Goal: Task Accomplishment & Management: Manage account settings

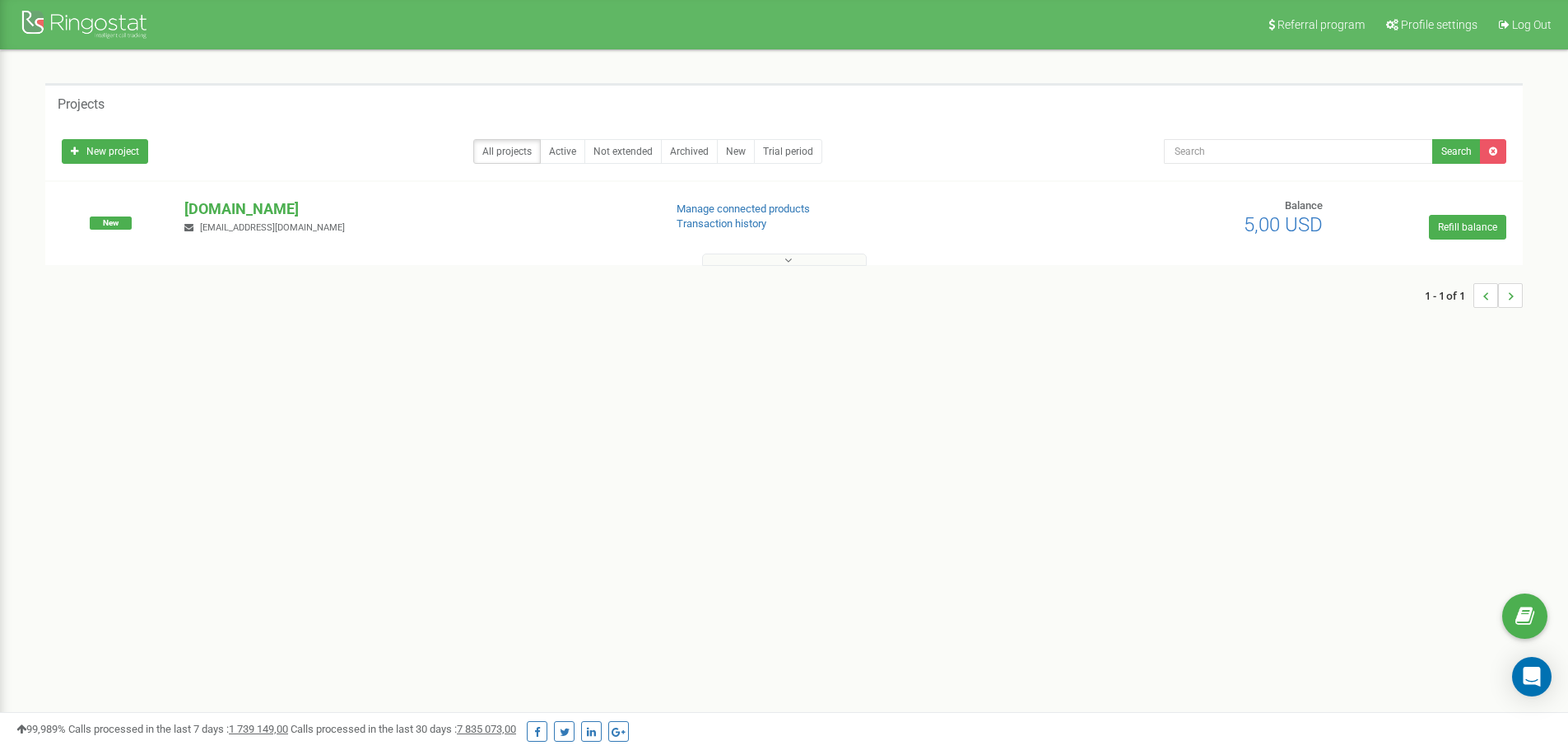
click at [780, 257] on button at bounding box center [784, 259] width 164 height 13
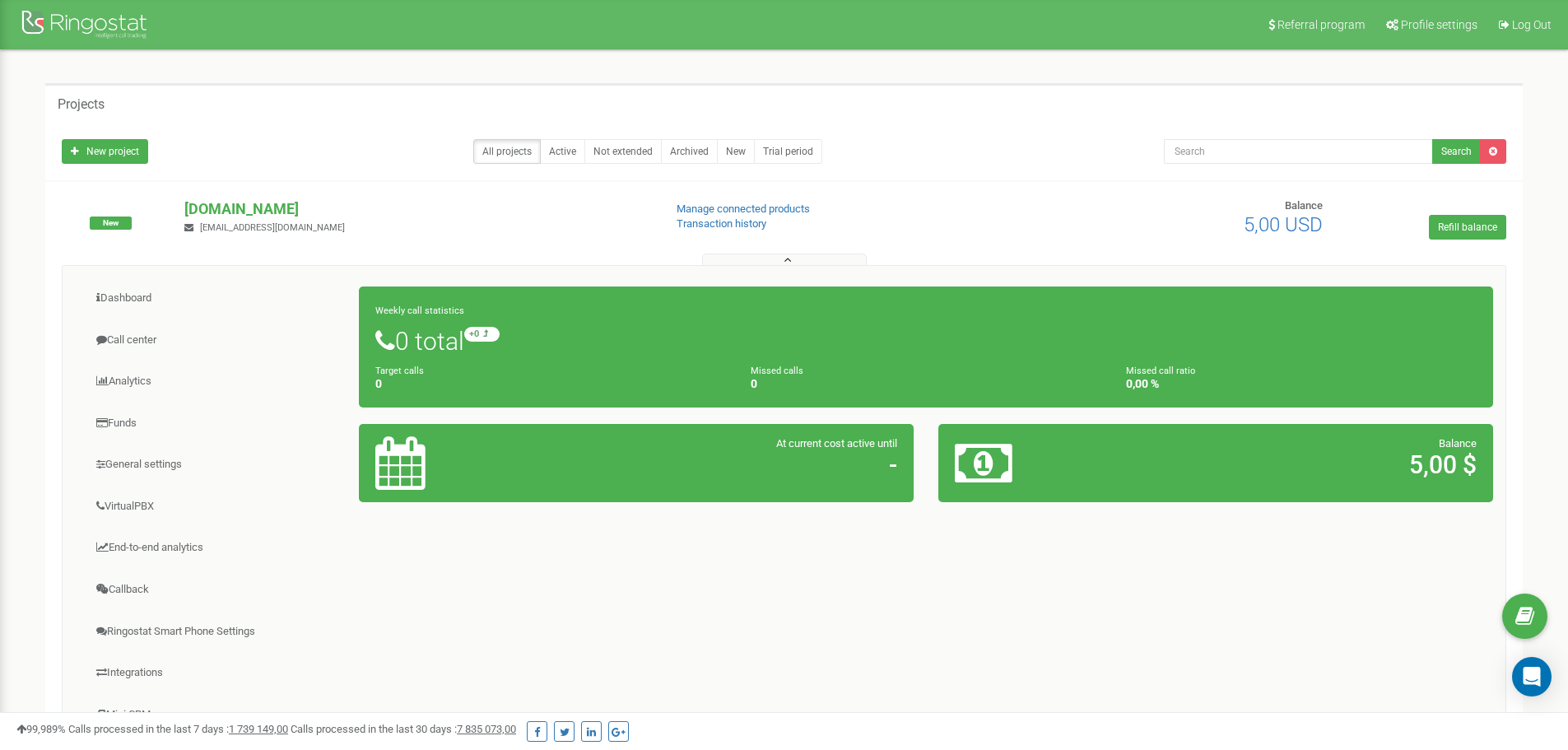
click at [780, 259] on button at bounding box center [784, 259] width 164 height 13
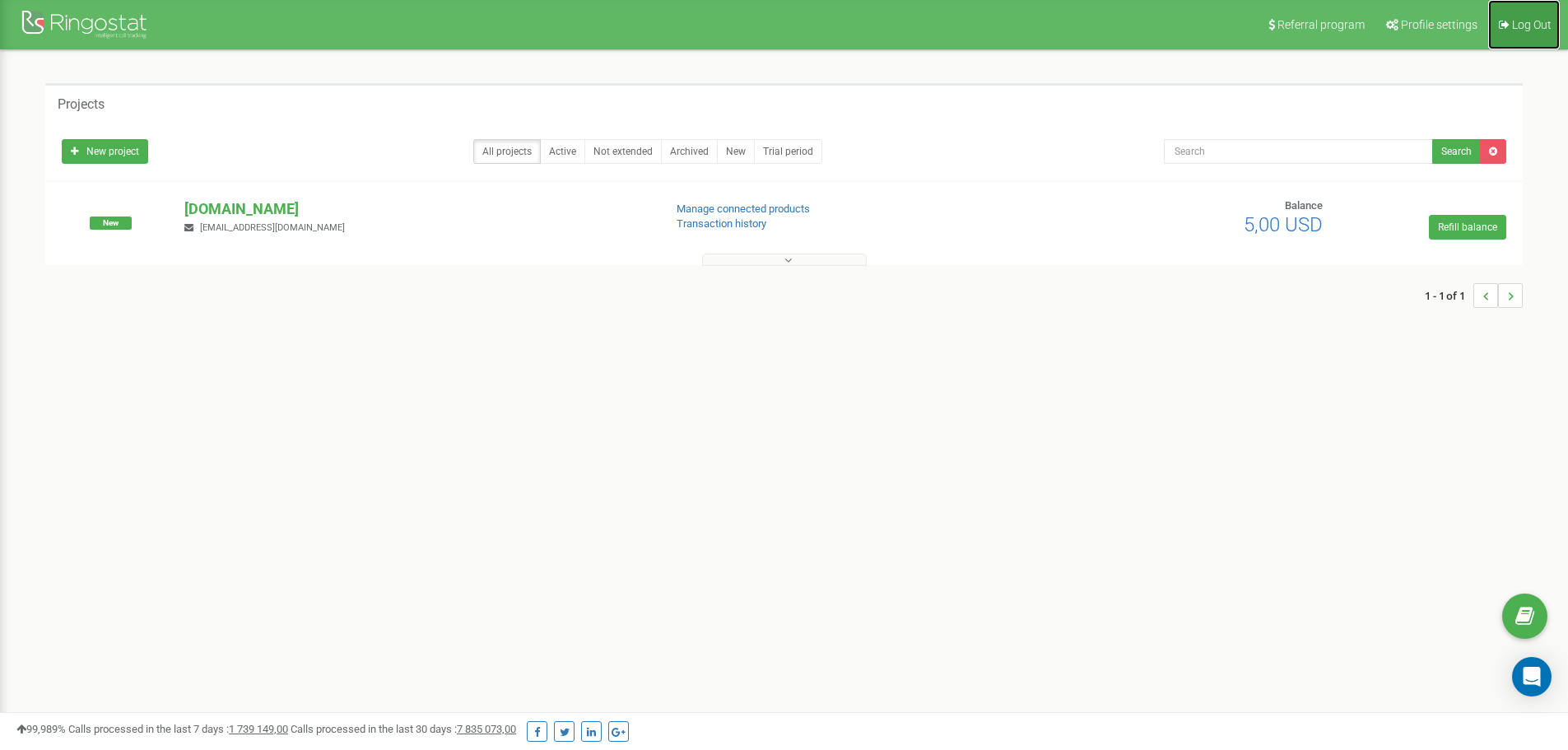
click at [1522, 31] on span "Log Out" at bounding box center [1532, 24] width 39 height 13
click at [1437, 23] on span "Profile settings" at bounding box center [1440, 24] width 77 height 13
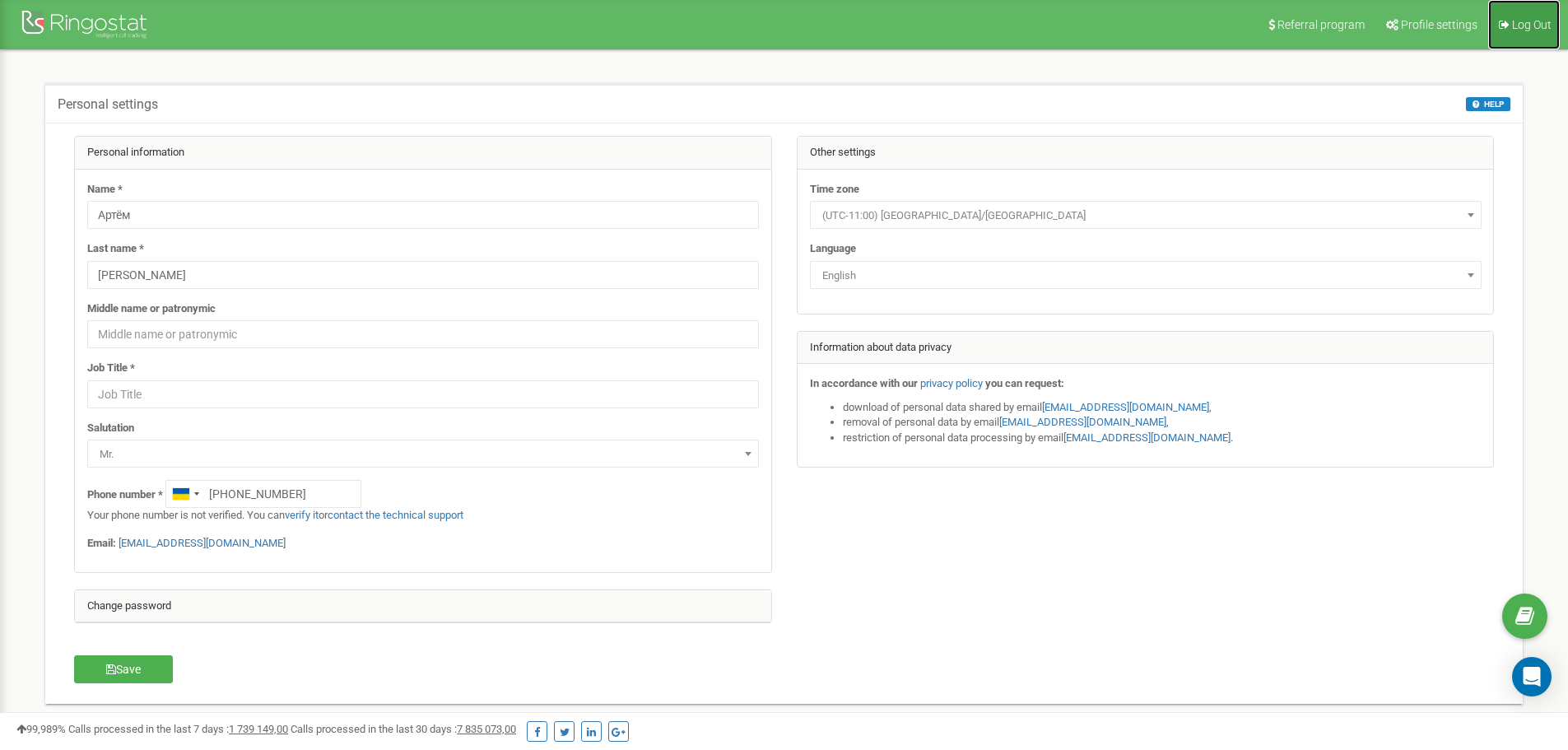
click at [1516, 19] on span "Log Out" at bounding box center [1532, 24] width 39 height 13
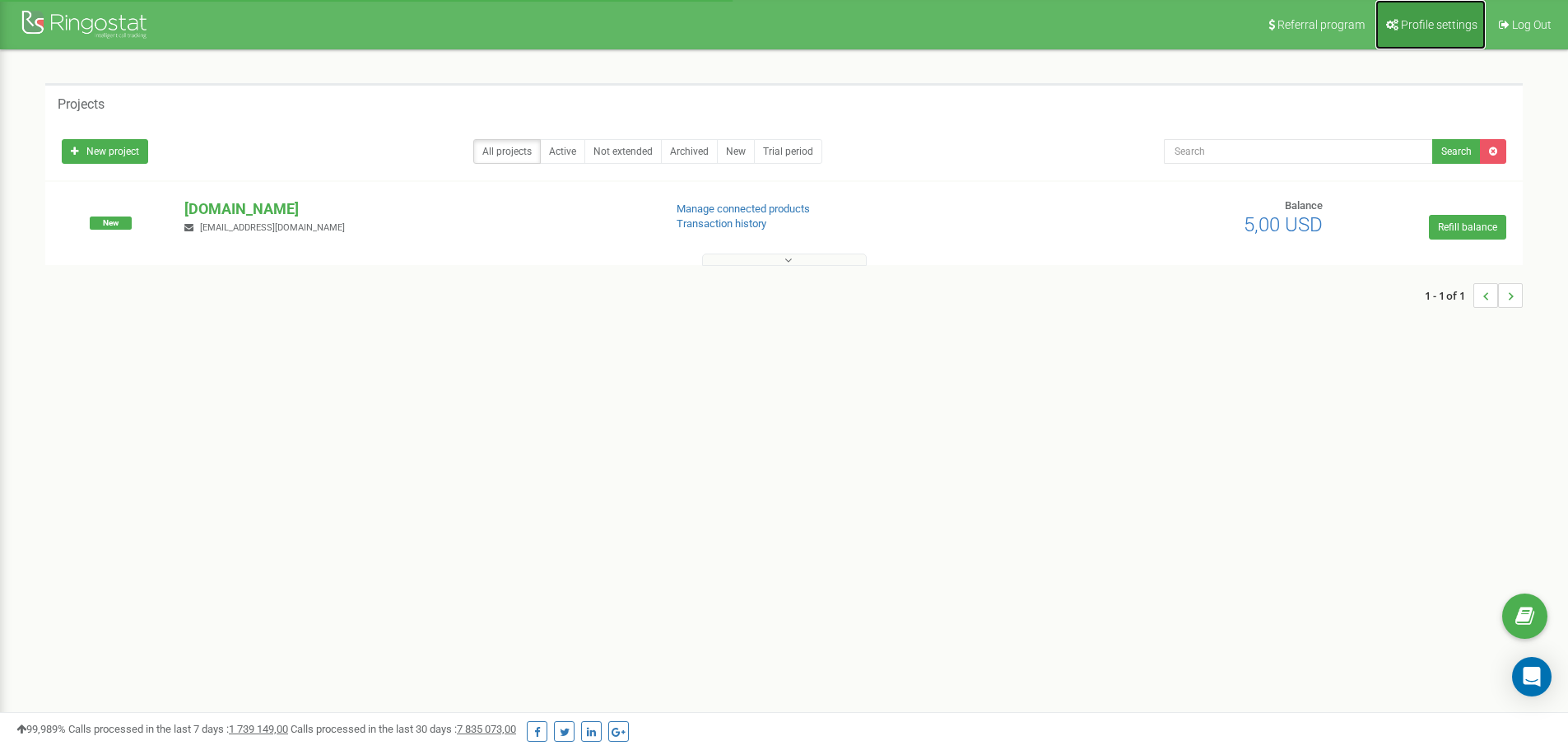
click at [1420, 20] on span "Profile settings" at bounding box center [1440, 24] width 77 height 13
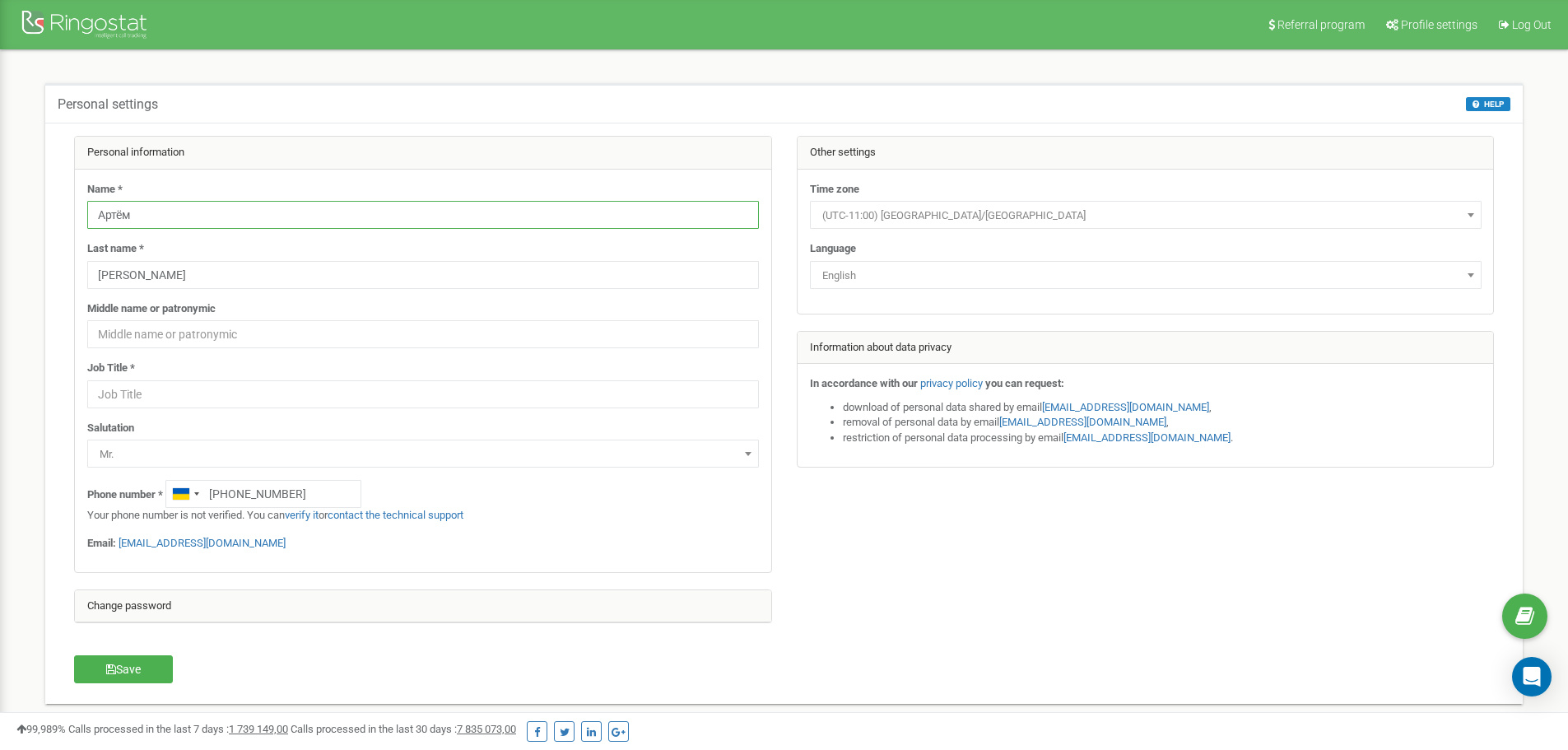
click at [169, 211] on input "Артём" at bounding box center [424, 215] width 672 height 28
type input "А"
click at [153, 269] on input "[PERSON_NAME]" at bounding box center [424, 275] width 672 height 28
type input "М"
click at [163, 220] on input "text" at bounding box center [424, 215] width 672 height 28
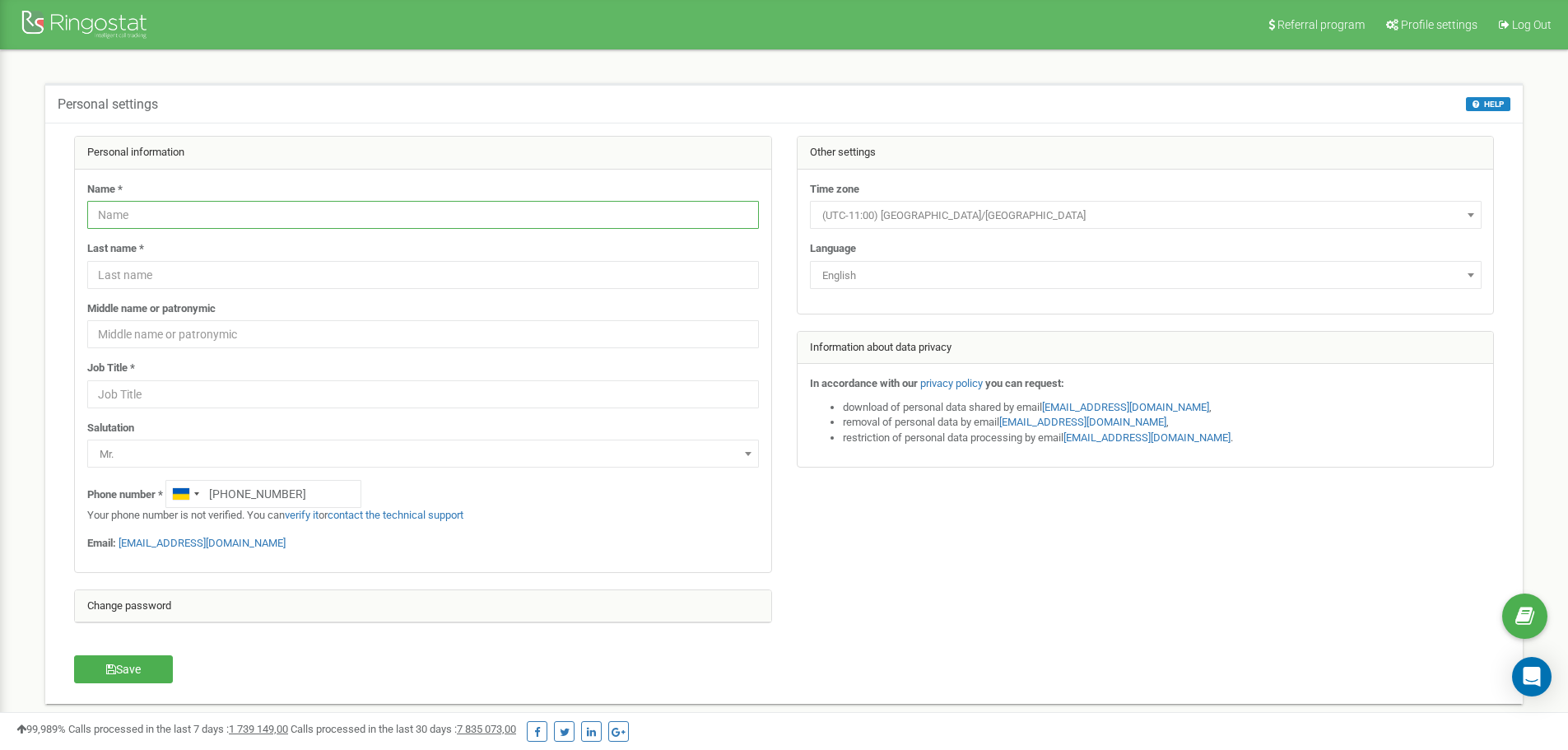
paste input "Тестова Вакансія Support"
type input "Тестова Вакансія Support"
click at [1472, 268] on span at bounding box center [1470, 275] width 17 height 22
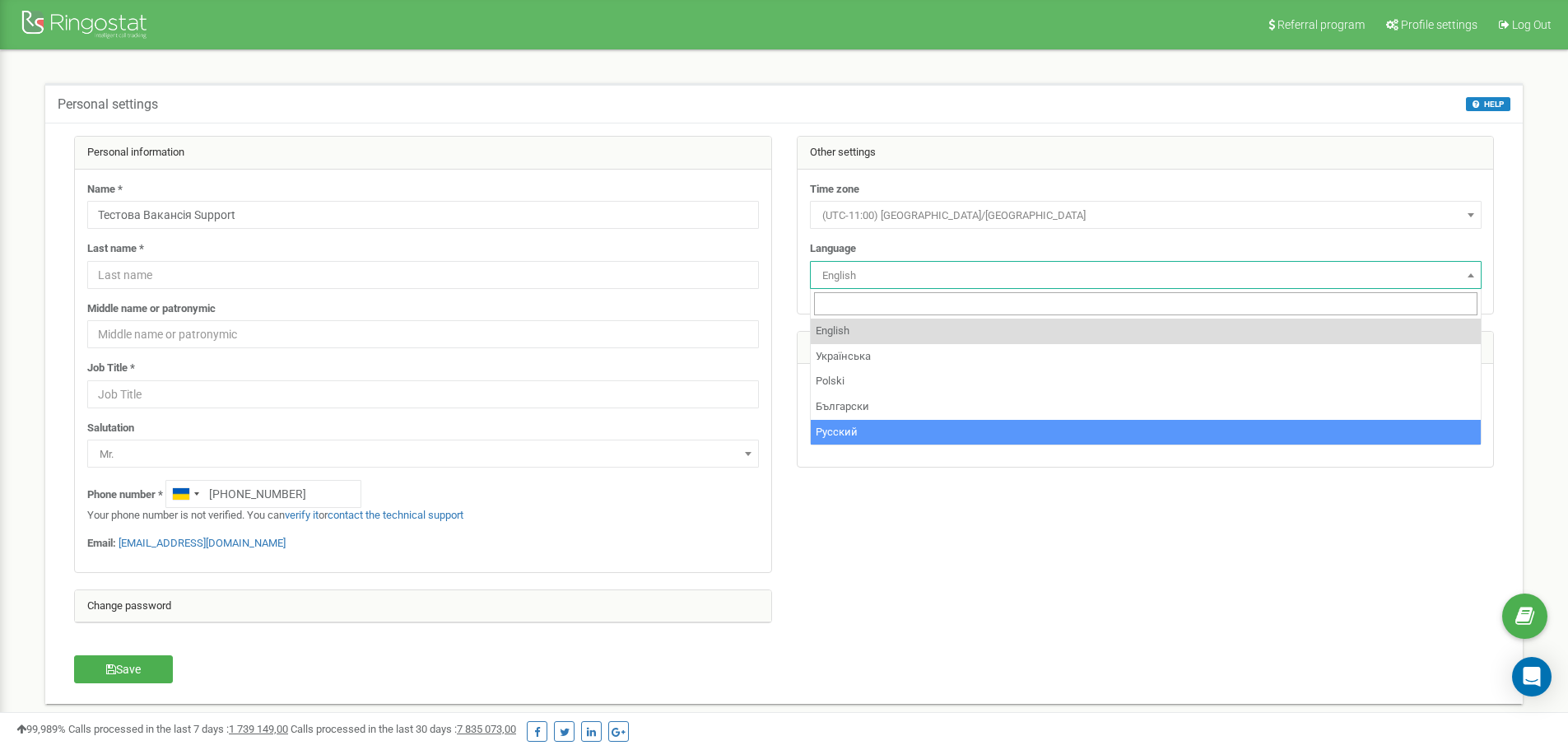
select select "rus"
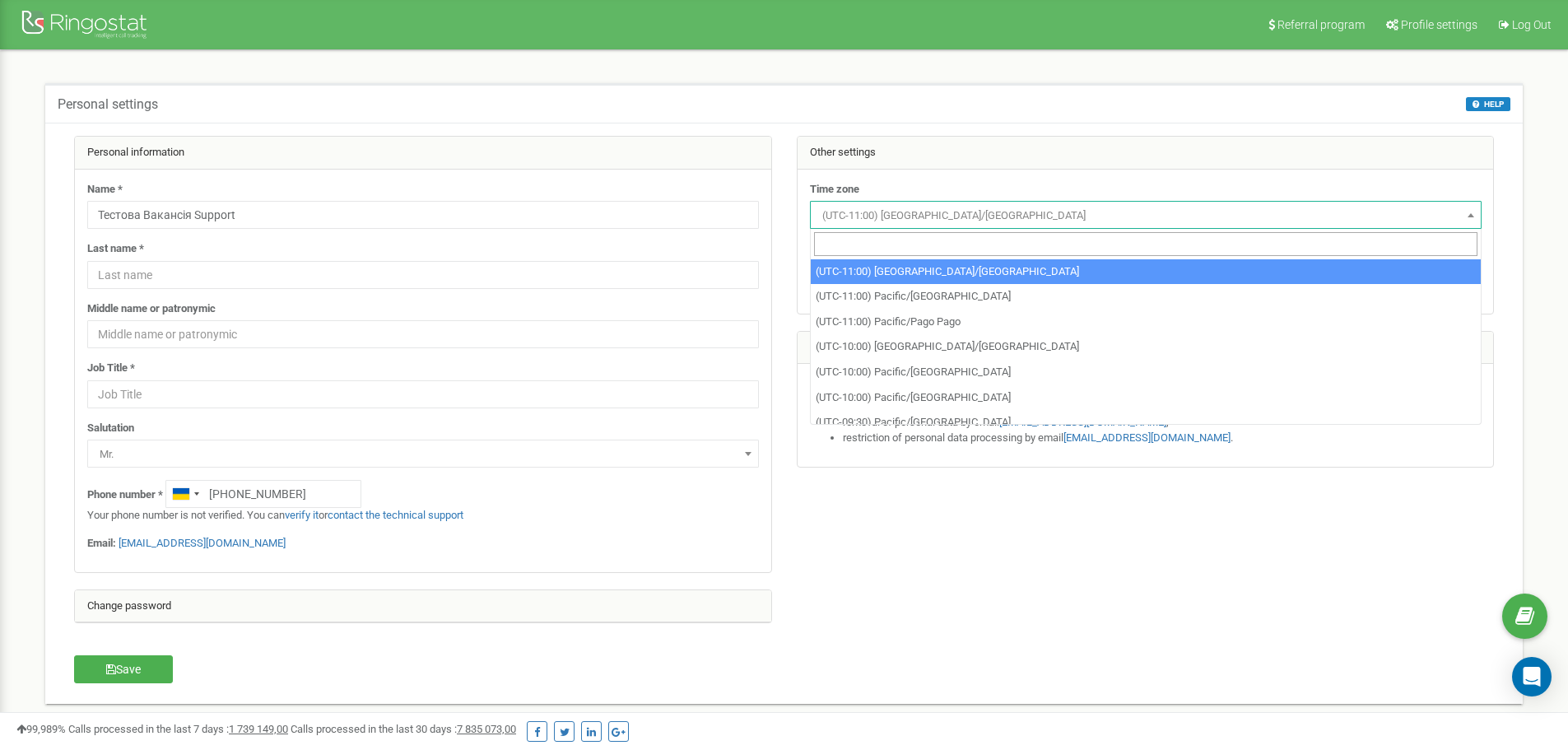
click at [1468, 211] on span at bounding box center [1470, 215] width 17 height 22
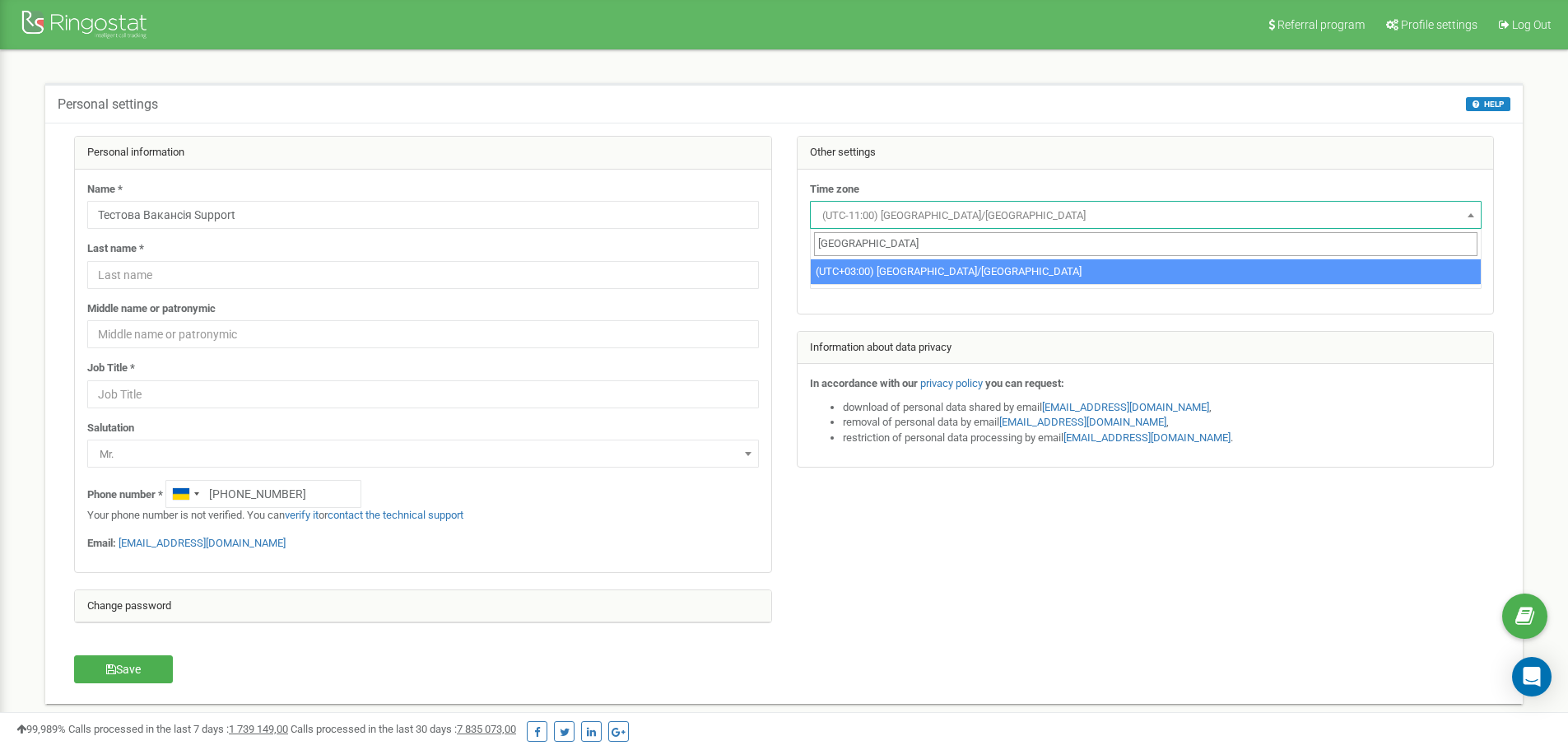
type input "Kiev"
select select "Europe/Kiev"
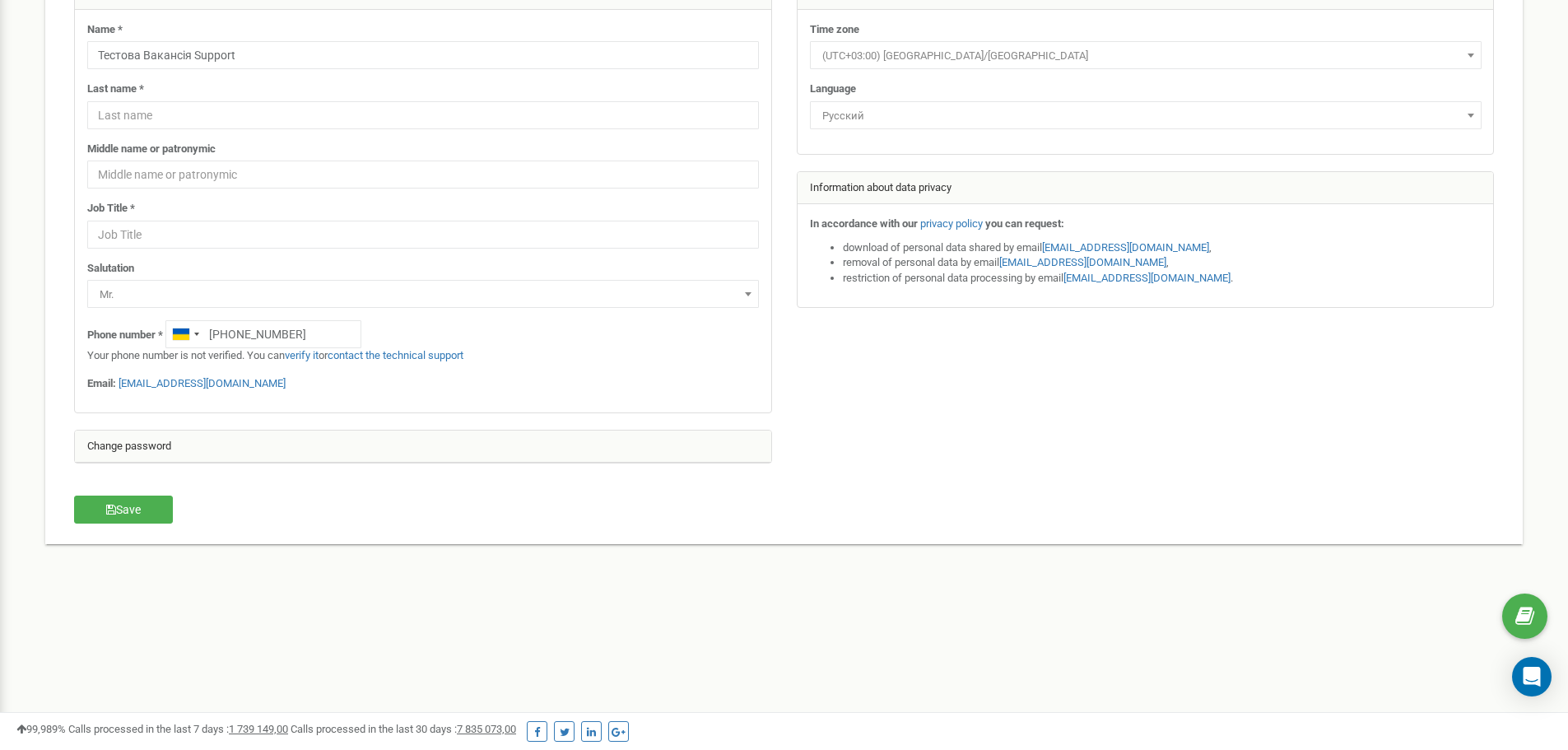
scroll to position [165, 0]
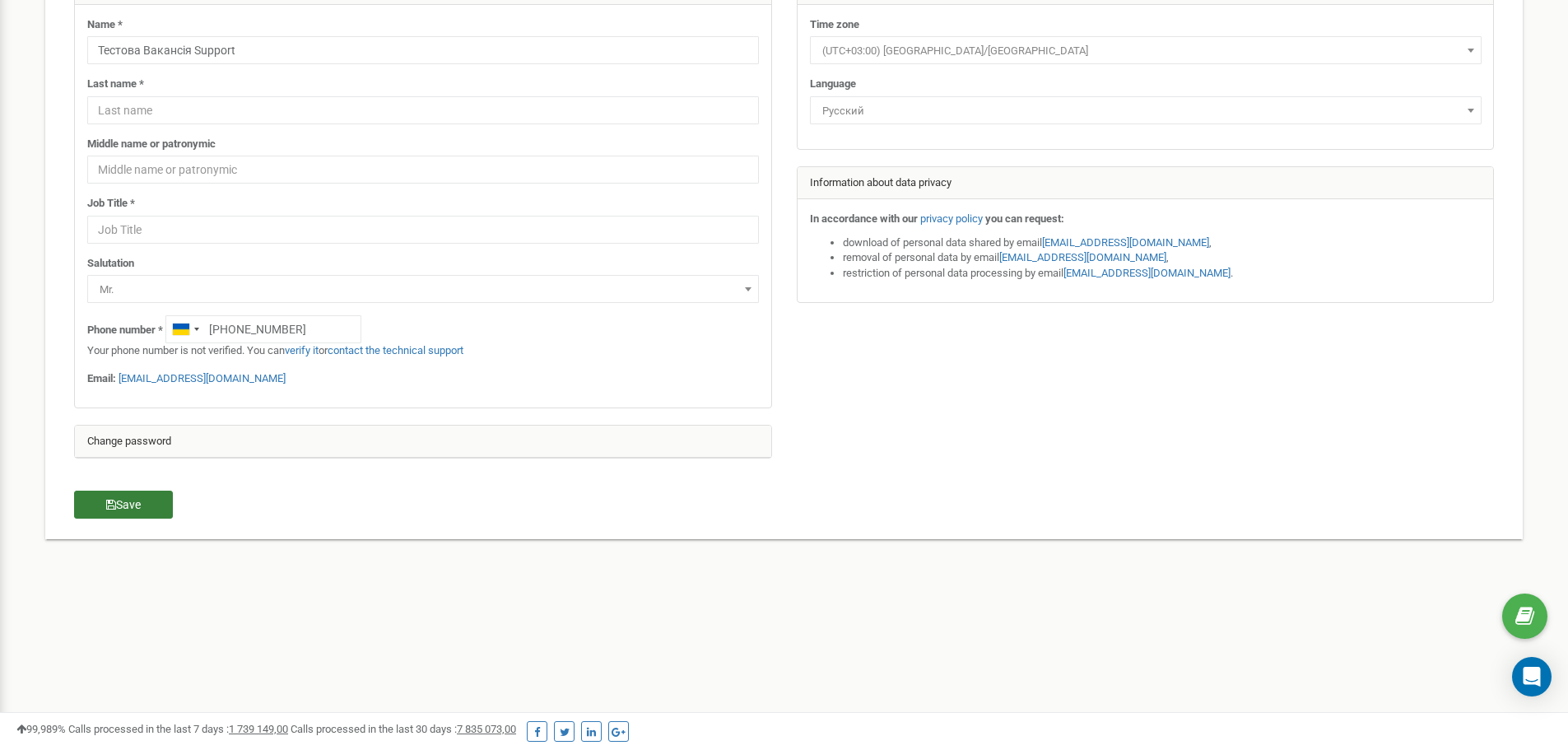
click at [145, 514] on button "Save" at bounding box center [123, 505] width 98 height 28
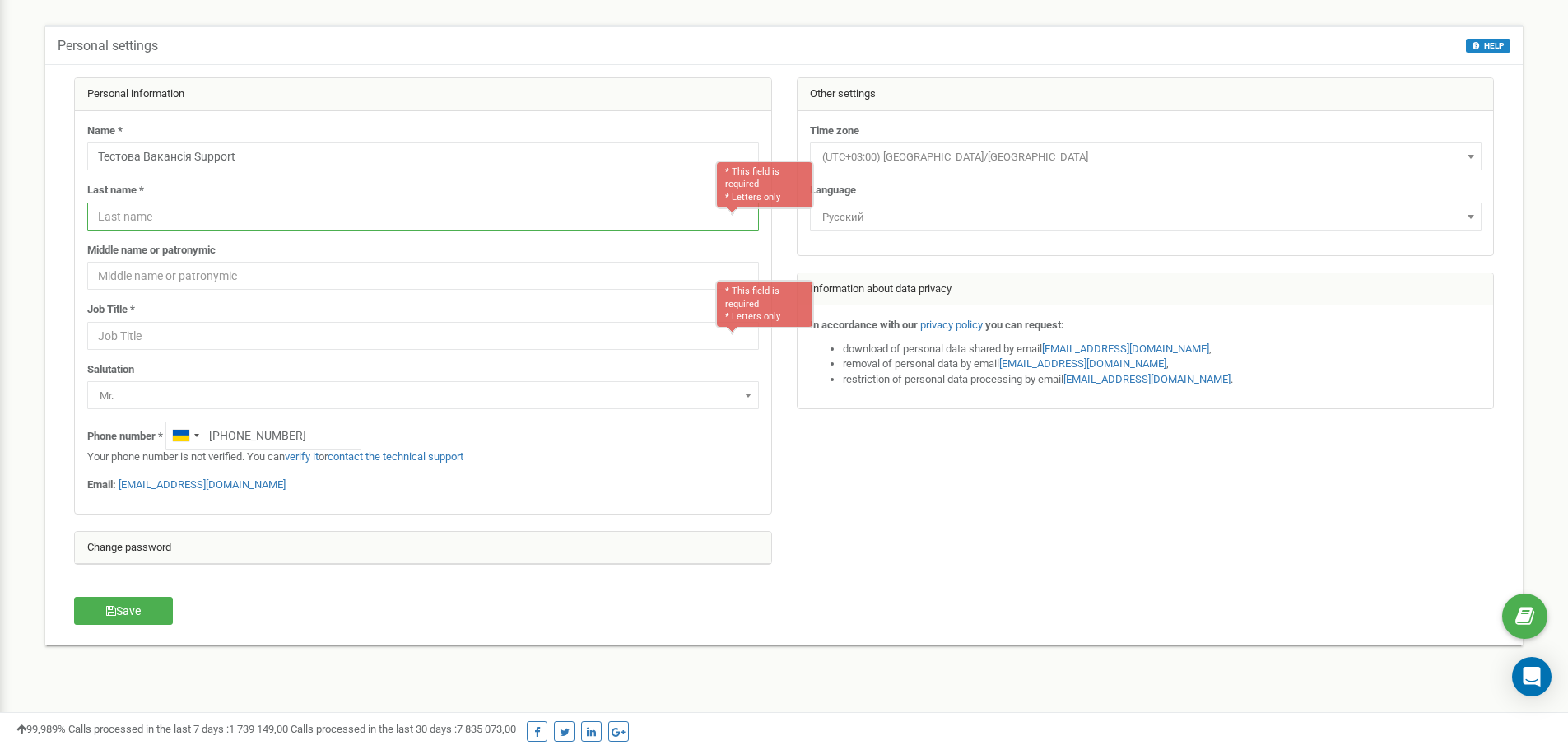
scroll to position [54, 0]
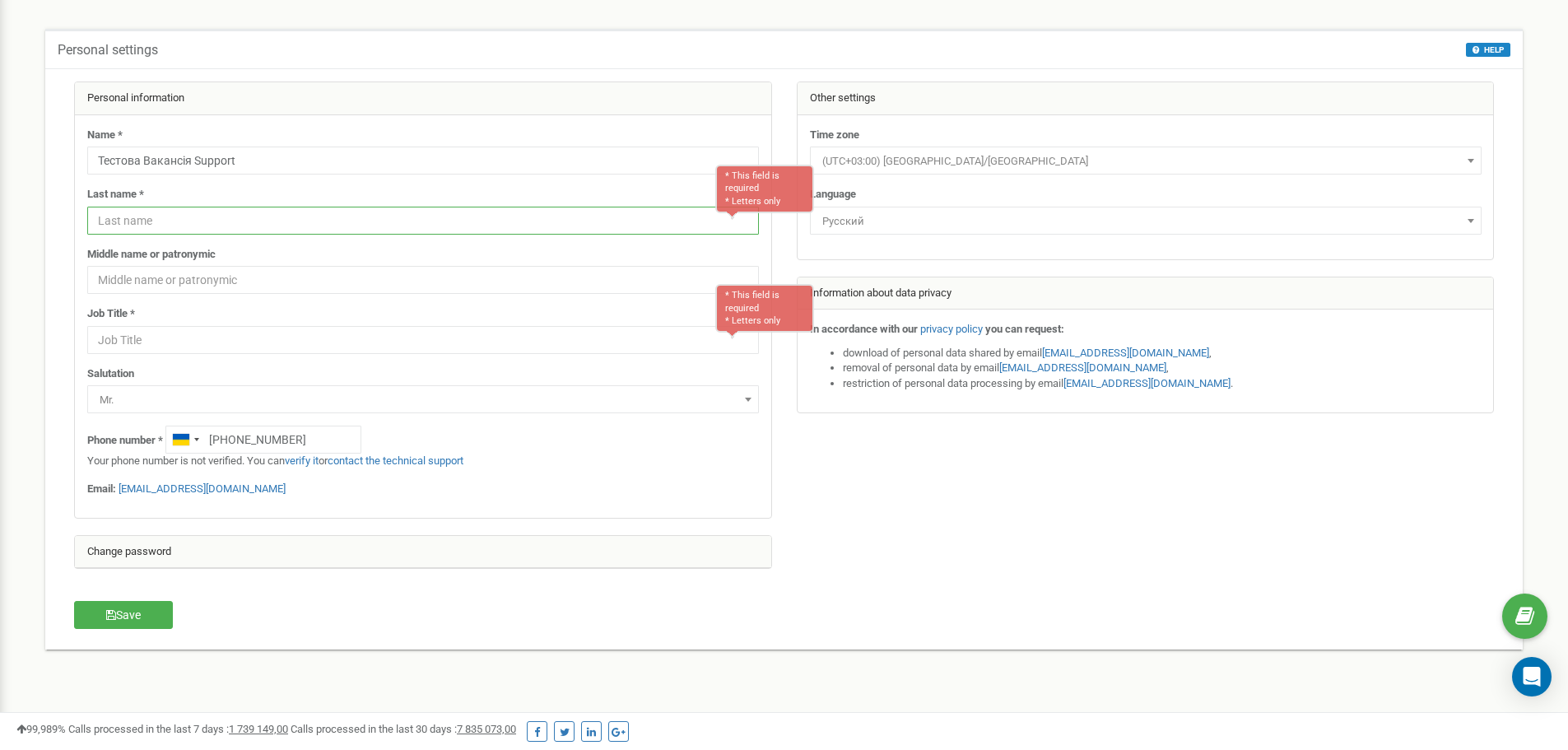
click at [490, 224] on input "text" at bounding box center [424, 221] width 672 height 28
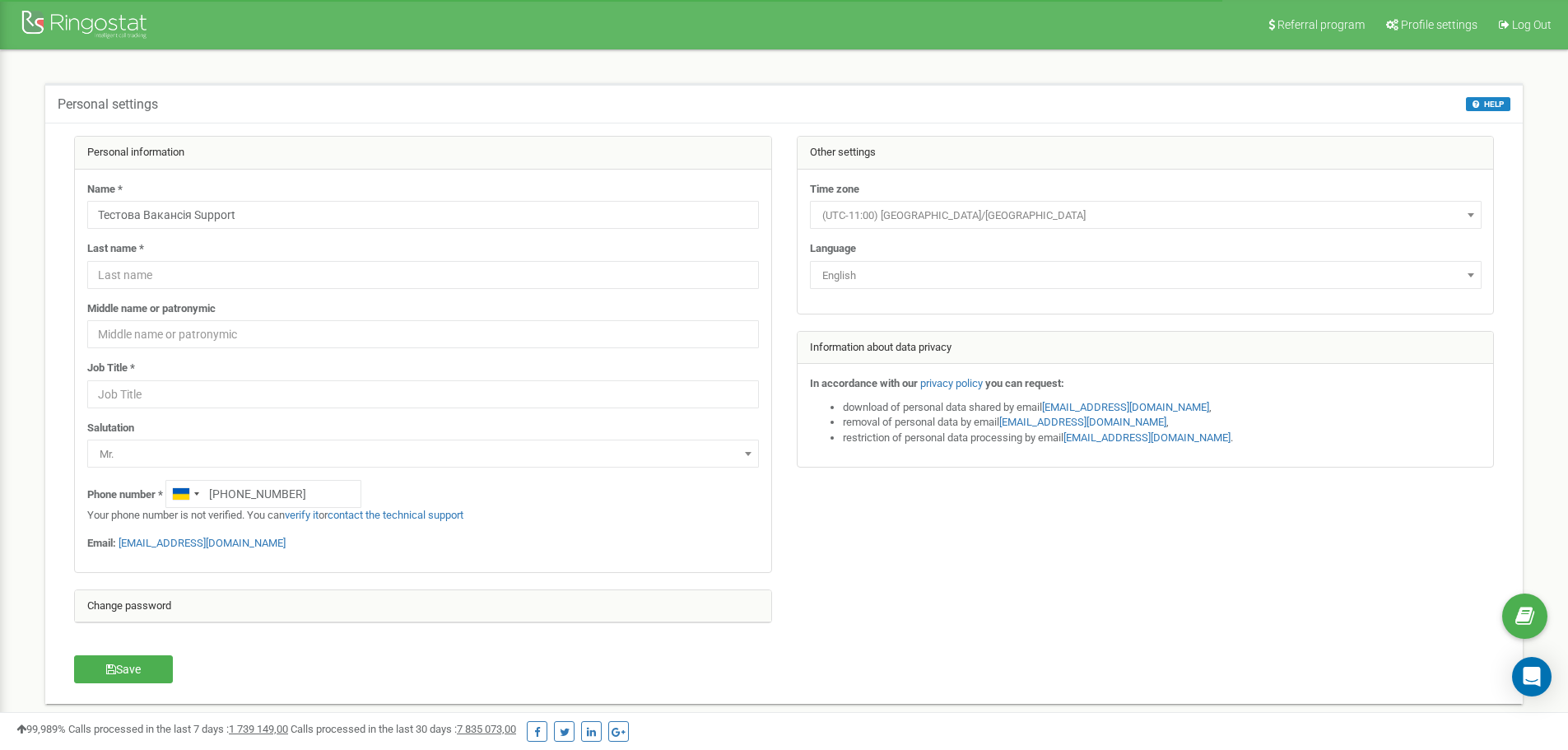
select select "Europe/[GEOGRAPHIC_DATA]"
select select "rus"
click at [1447, 30] on span "Profile settings" at bounding box center [1440, 24] width 77 height 13
click at [1340, 16] on link "Referral program" at bounding box center [1315, 25] width 115 height 49
click at [1454, 25] on span "Profile settings" at bounding box center [1440, 24] width 77 height 13
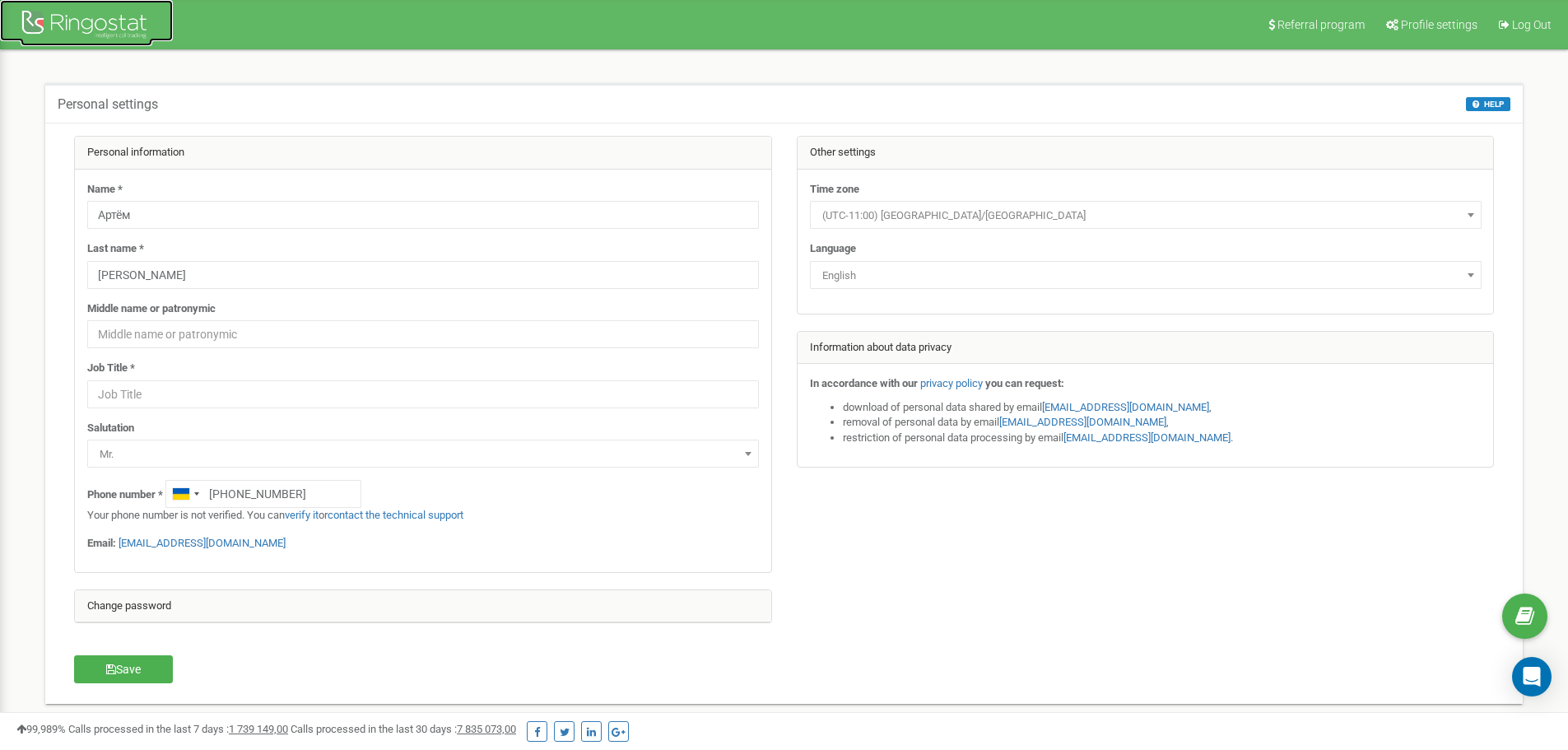
click at [51, 23] on div at bounding box center [87, 27] width 132 height 39
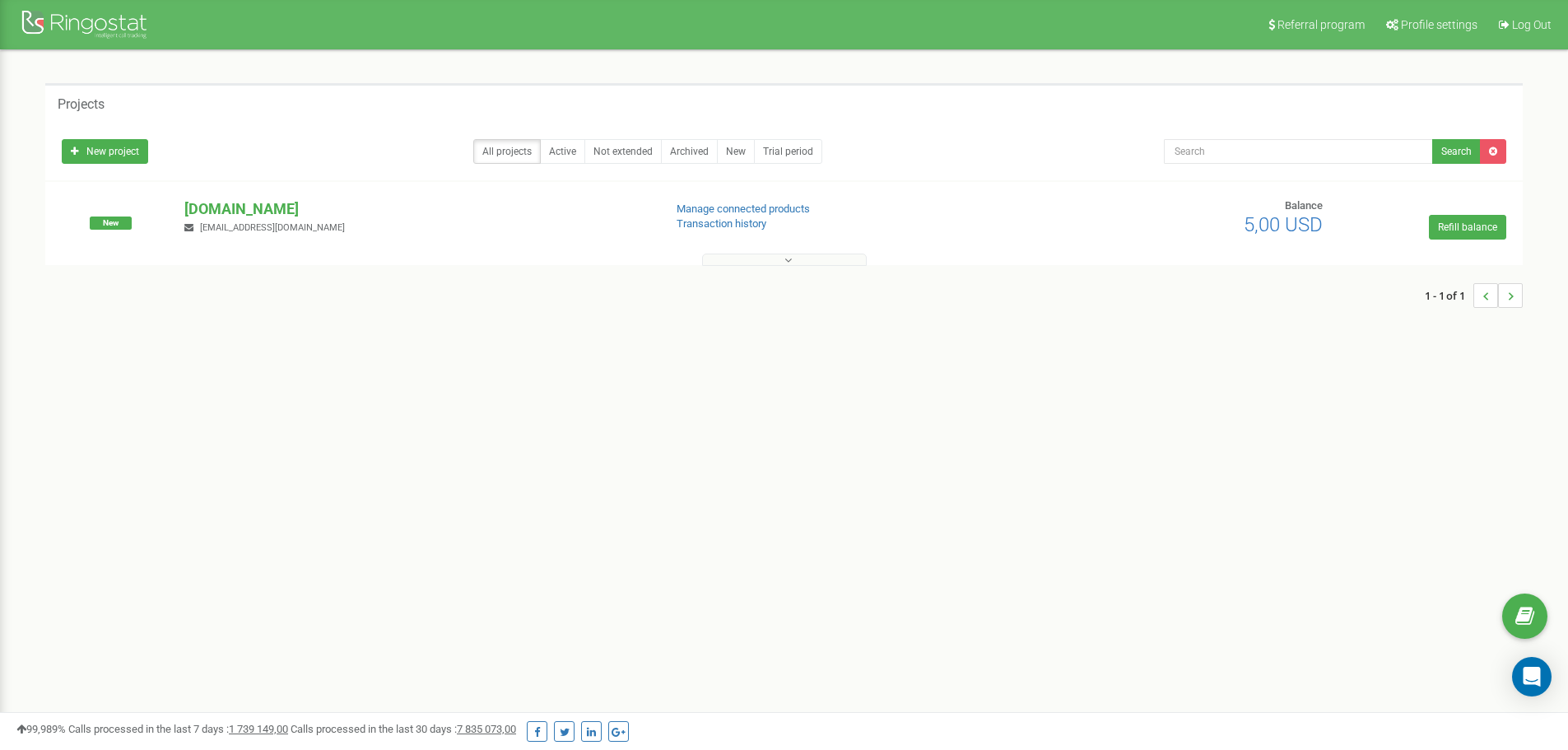
click at [777, 258] on button at bounding box center [784, 259] width 164 height 13
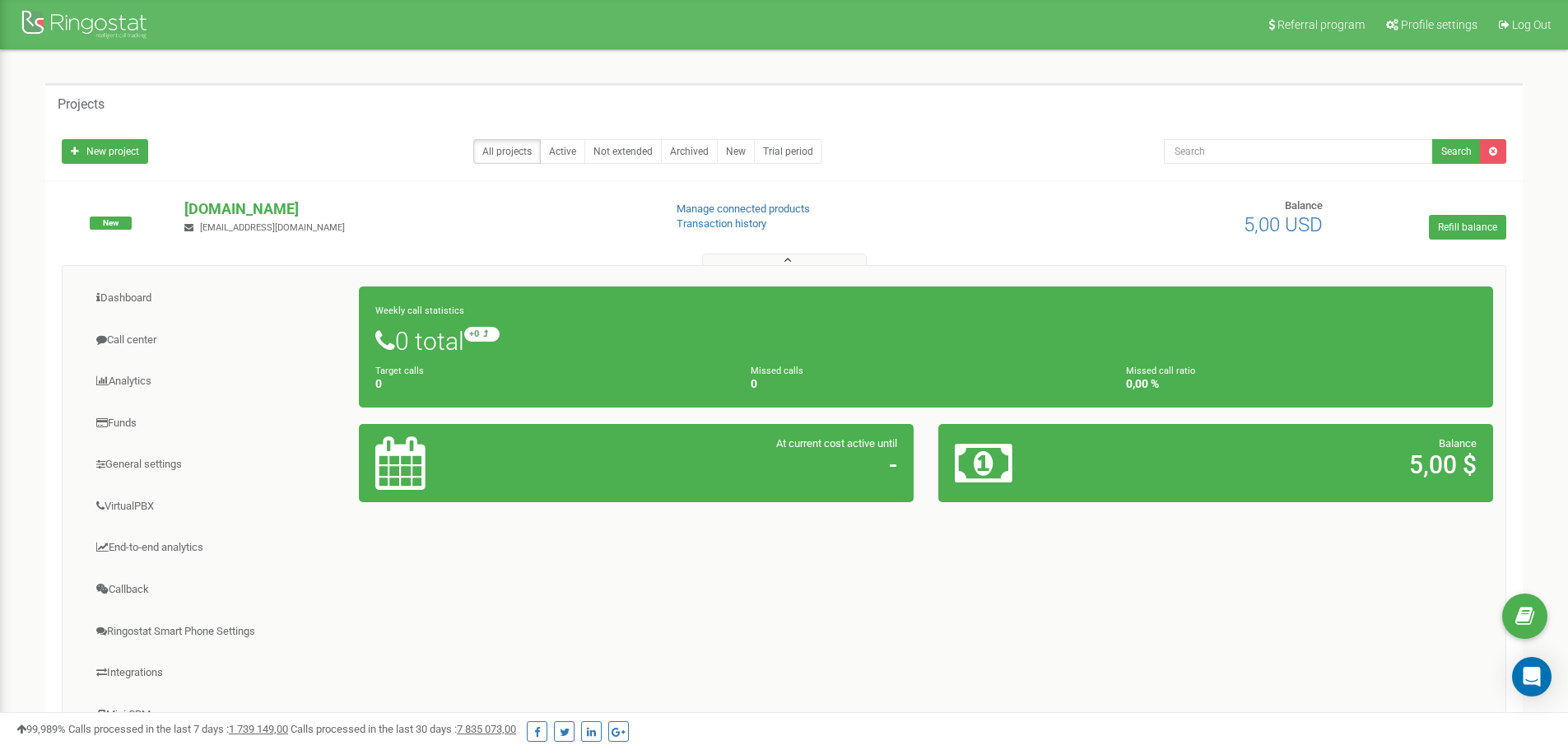
click at [619, 565] on div "Dashboard Call center Analytics Funds" at bounding box center [784, 528] width 1445 height 526
click at [1466, 32] on link "Profile settings" at bounding box center [1431, 25] width 110 height 49
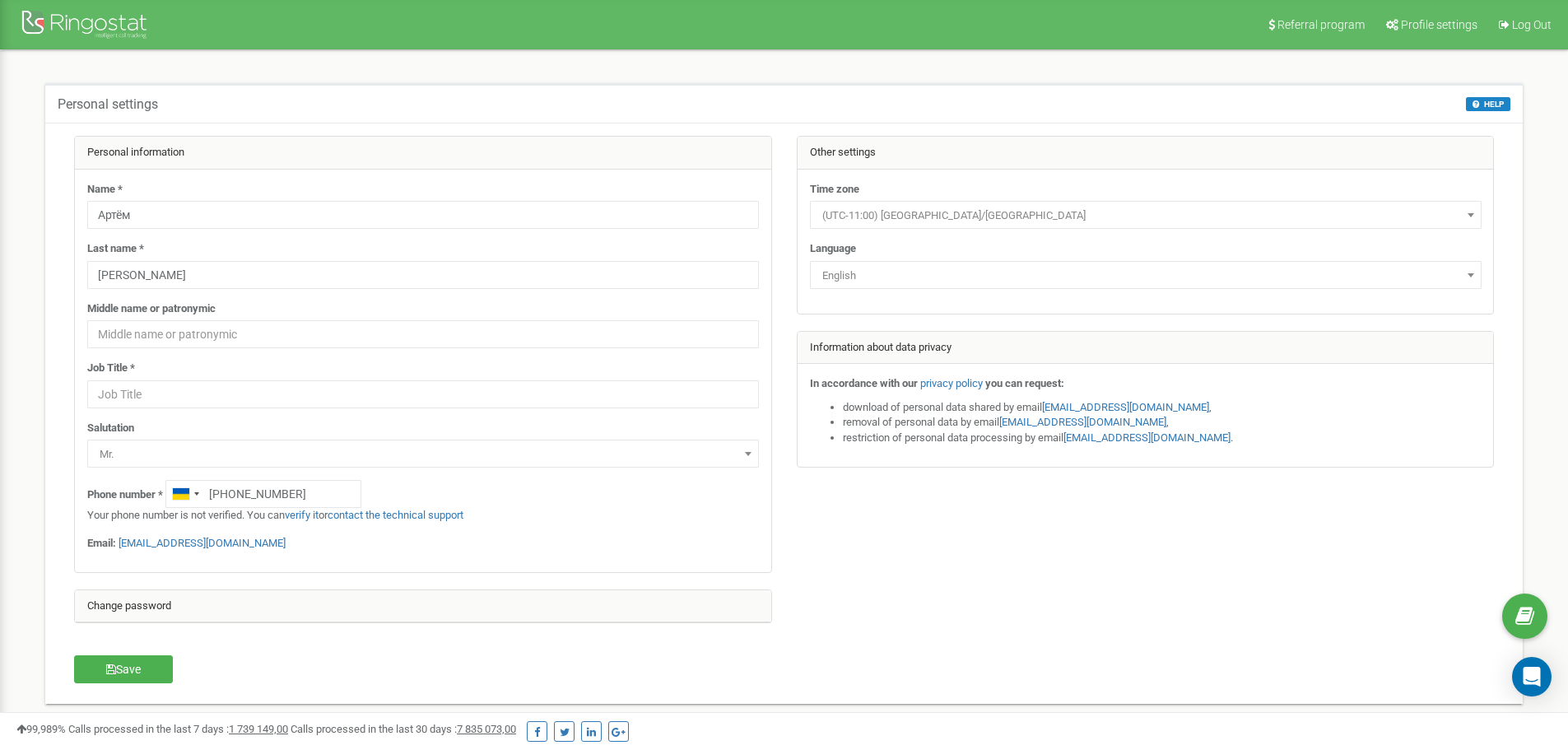
click at [167, 443] on span "Mr." at bounding box center [423, 454] width 660 height 23
click at [167, 443] on span "Mr." at bounding box center [424, 453] width 672 height 28
click at [181, 392] on input "text" at bounding box center [424, 394] width 672 height 28
click at [200, 342] on input "text" at bounding box center [424, 334] width 672 height 28
click at [203, 288] on input "Макаров" at bounding box center [424, 275] width 672 height 28
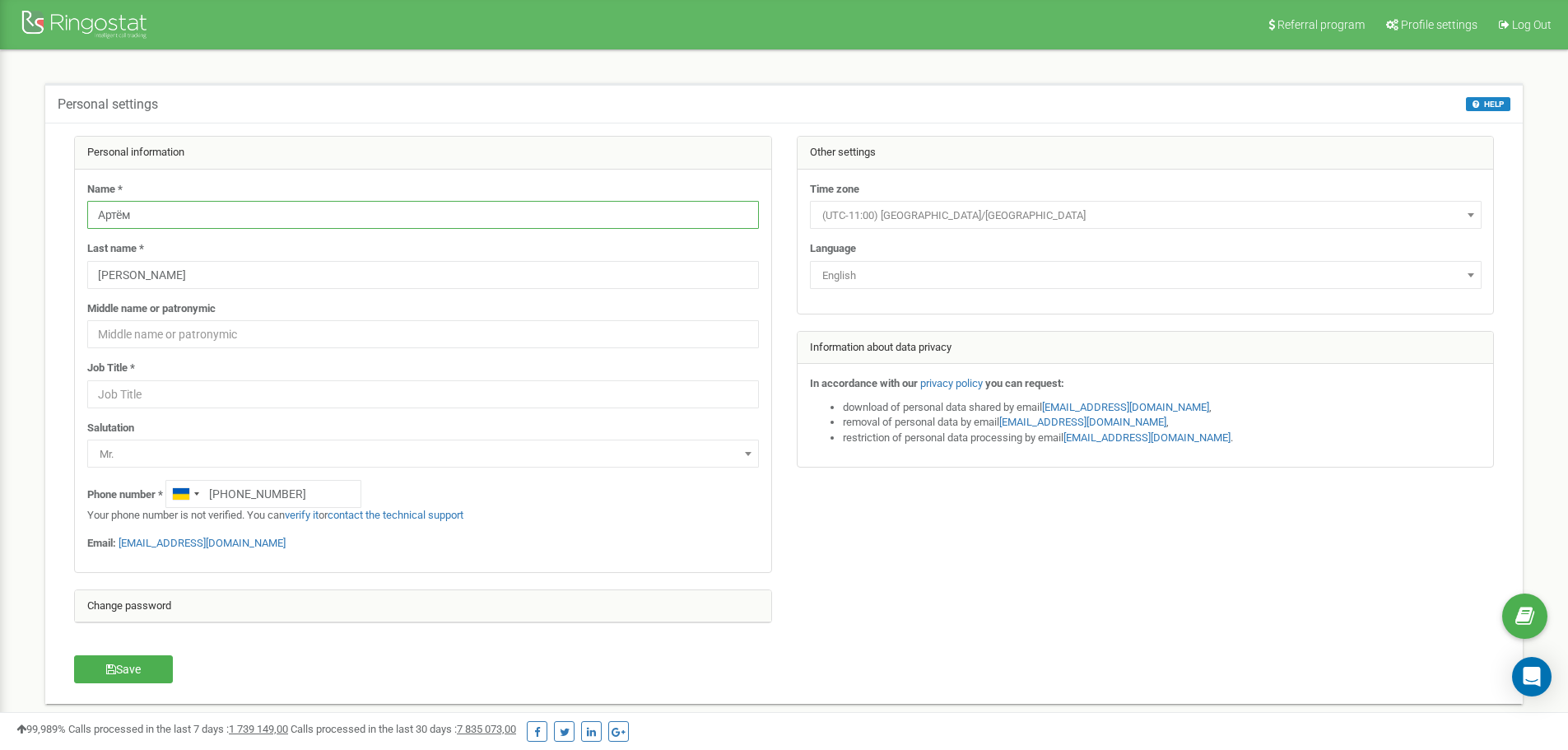
click at [205, 229] on input "Артём" at bounding box center [424, 215] width 672 height 28
click at [479, 98] on div "Personal settings HELP HELP On this page you can edit your personal settings li…" at bounding box center [784, 102] width 1477 height 39
click at [165, 207] on input "Артём" at bounding box center [424, 215] width 672 height 28
type input "А"
type input "Тестова"
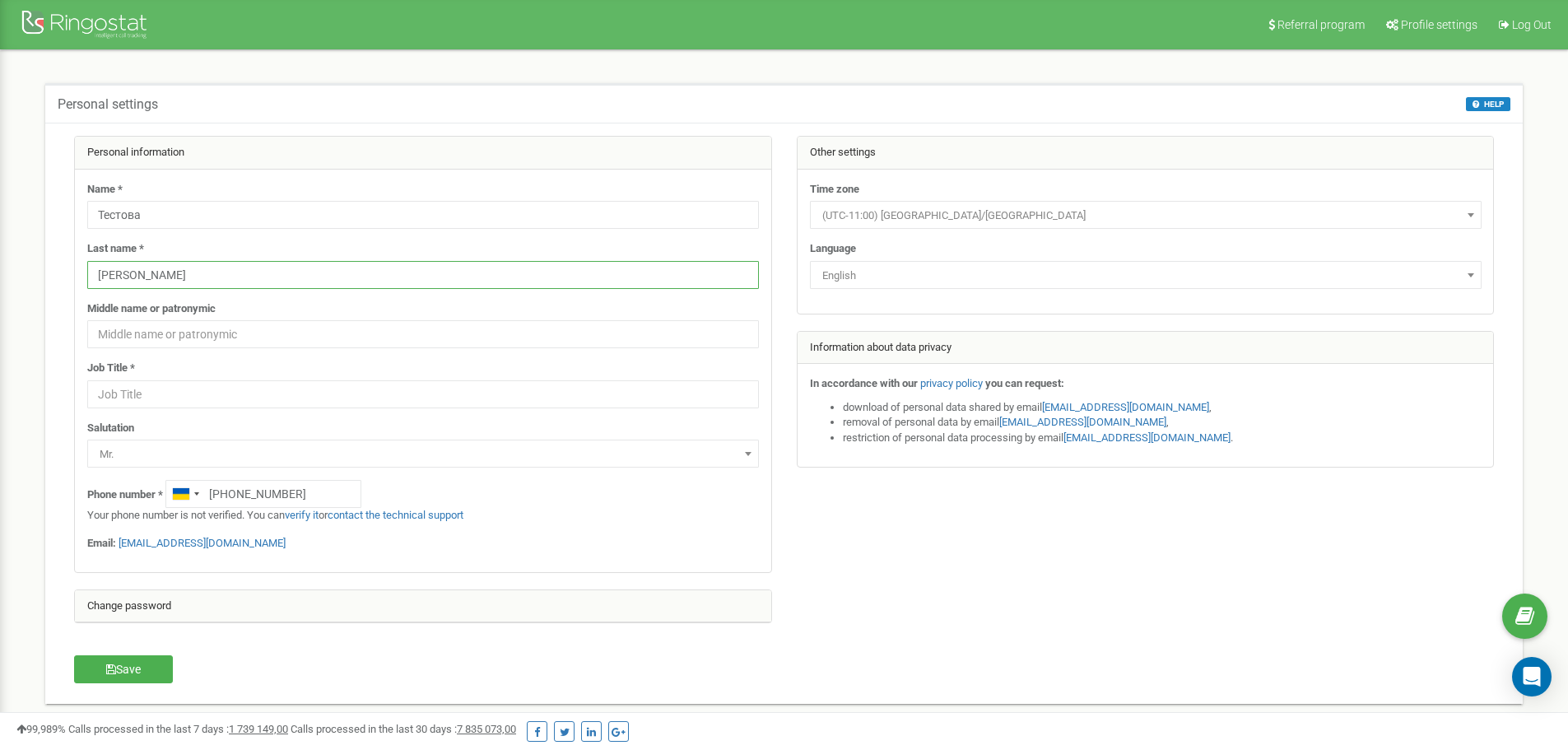
click at [183, 269] on input "Макаров" at bounding box center [424, 275] width 672 height 28
type input "М"
click at [183, 329] on input "text" at bounding box center [424, 334] width 672 height 28
click at [173, 284] on input "Вакансія" at bounding box center [424, 275] width 672 height 28
type input "В"
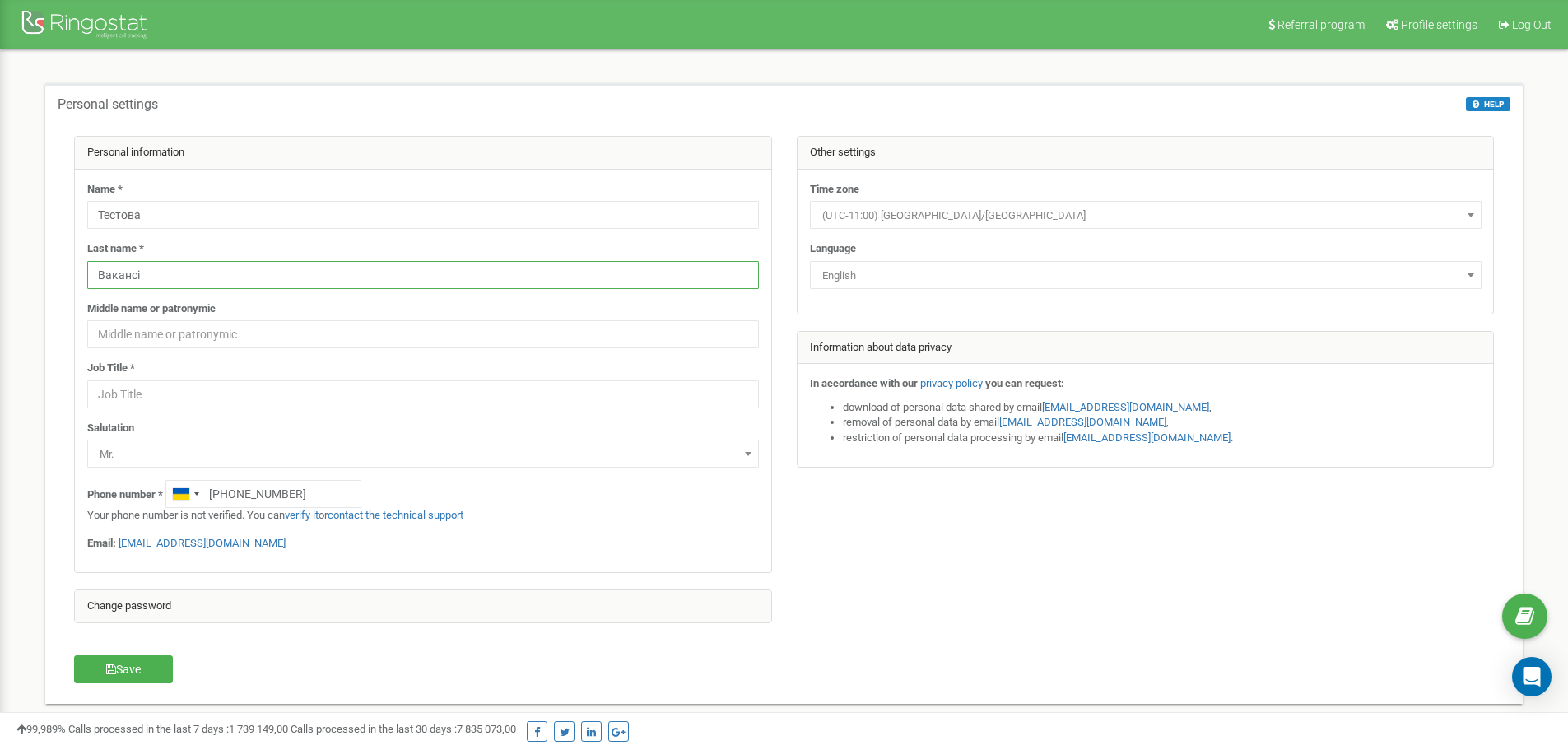
type input "Вакансія"
click at [168, 209] on input "Тестова" at bounding box center [424, 215] width 672 height 28
type input "Т"
type input "Тестова"
click at [144, 330] on input "text" at bounding box center [424, 334] width 672 height 28
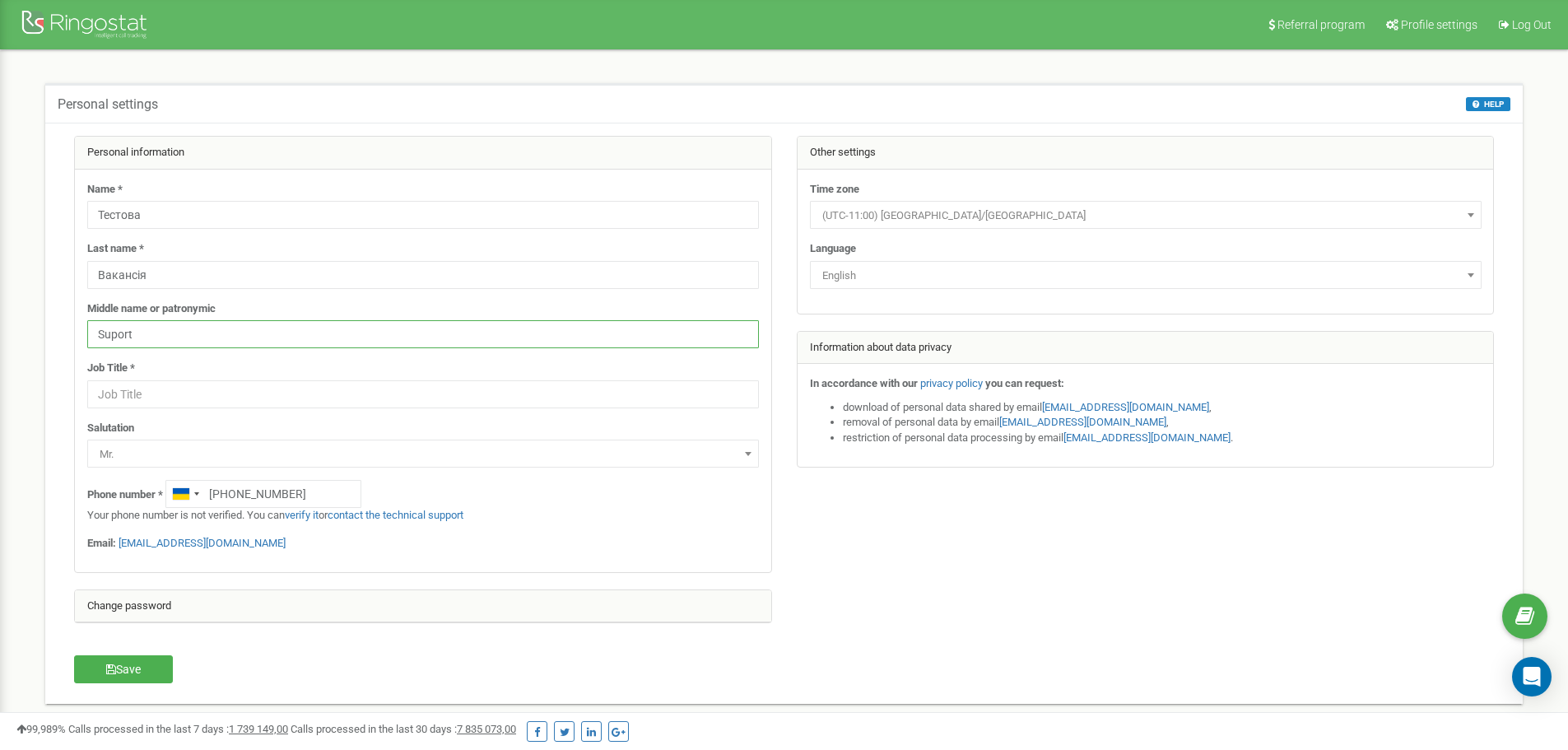
click at [116, 339] on input "Suport" at bounding box center [424, 334] width 672 height 28
type input "Support"
click at [500, 424] on div "Salutation Mr. Mrs. Miss Dr. Prof. Mr." at bounding box center [424, 444] width 672 height 47
click at [123, 672] on button "Save" at bounding box center [123, 669] width 98 height 28
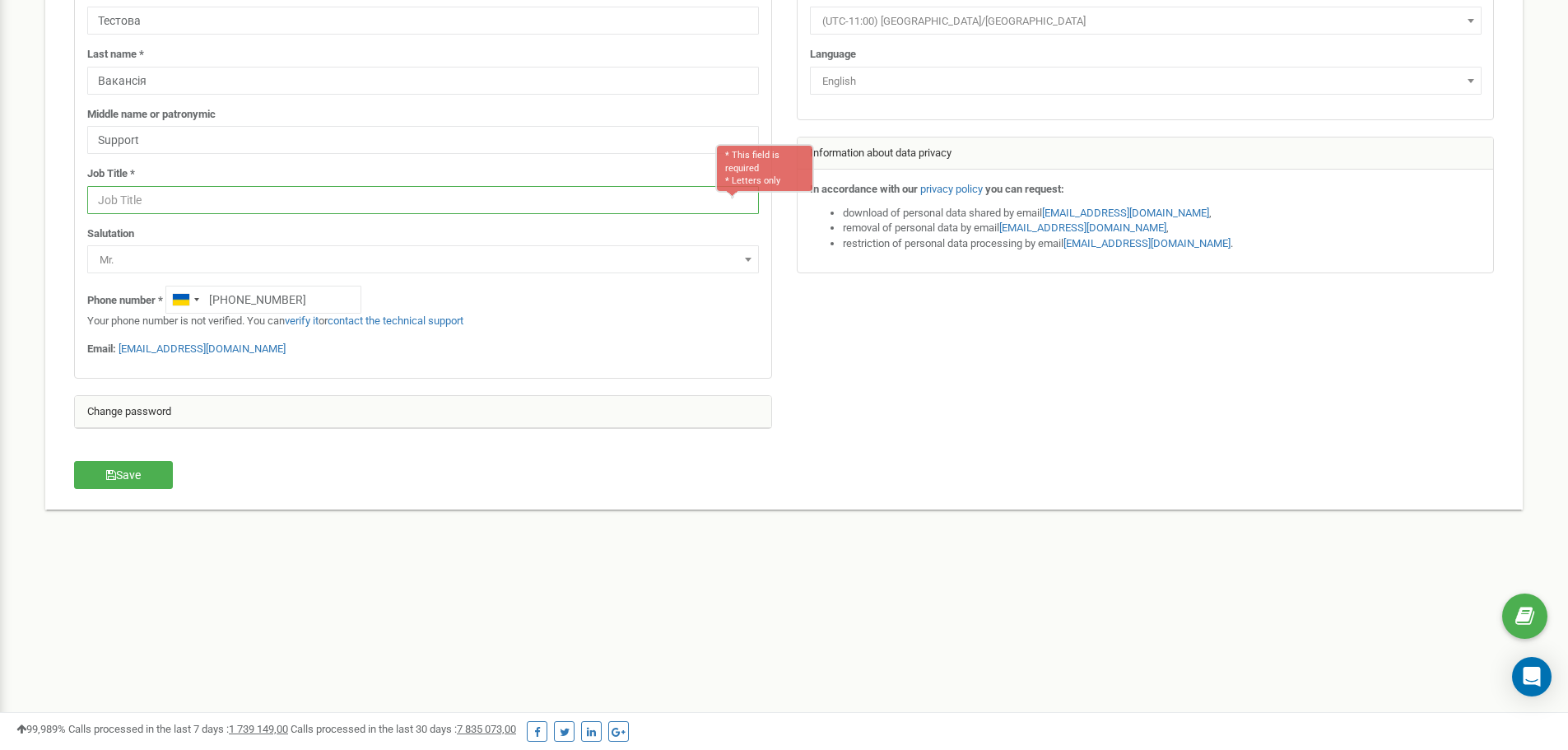
scroll to position [73, 0]
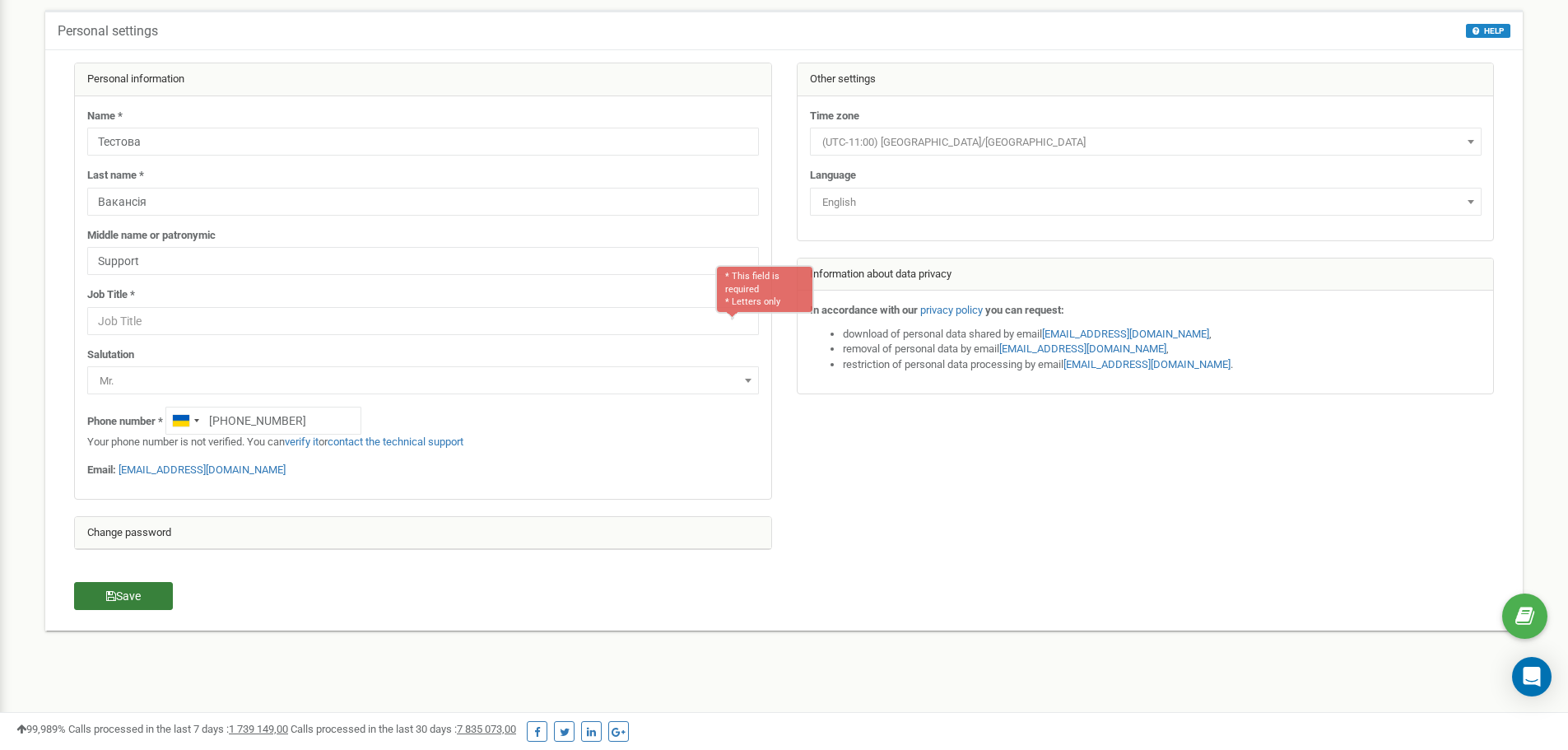
click at [149, 593] on button "Save" at bounding box center [123, 596] width 98 height 28
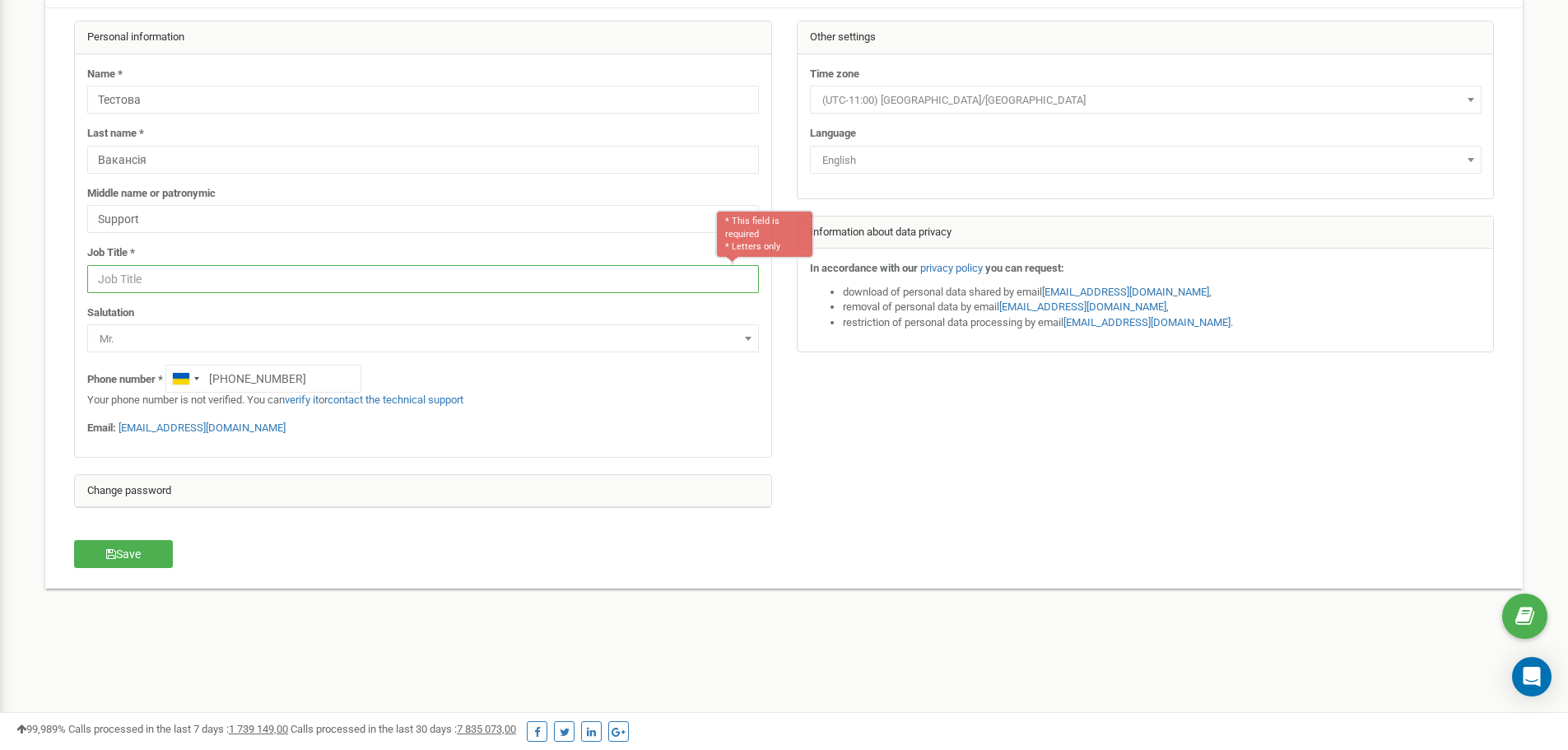
scroll to position [78, 0]
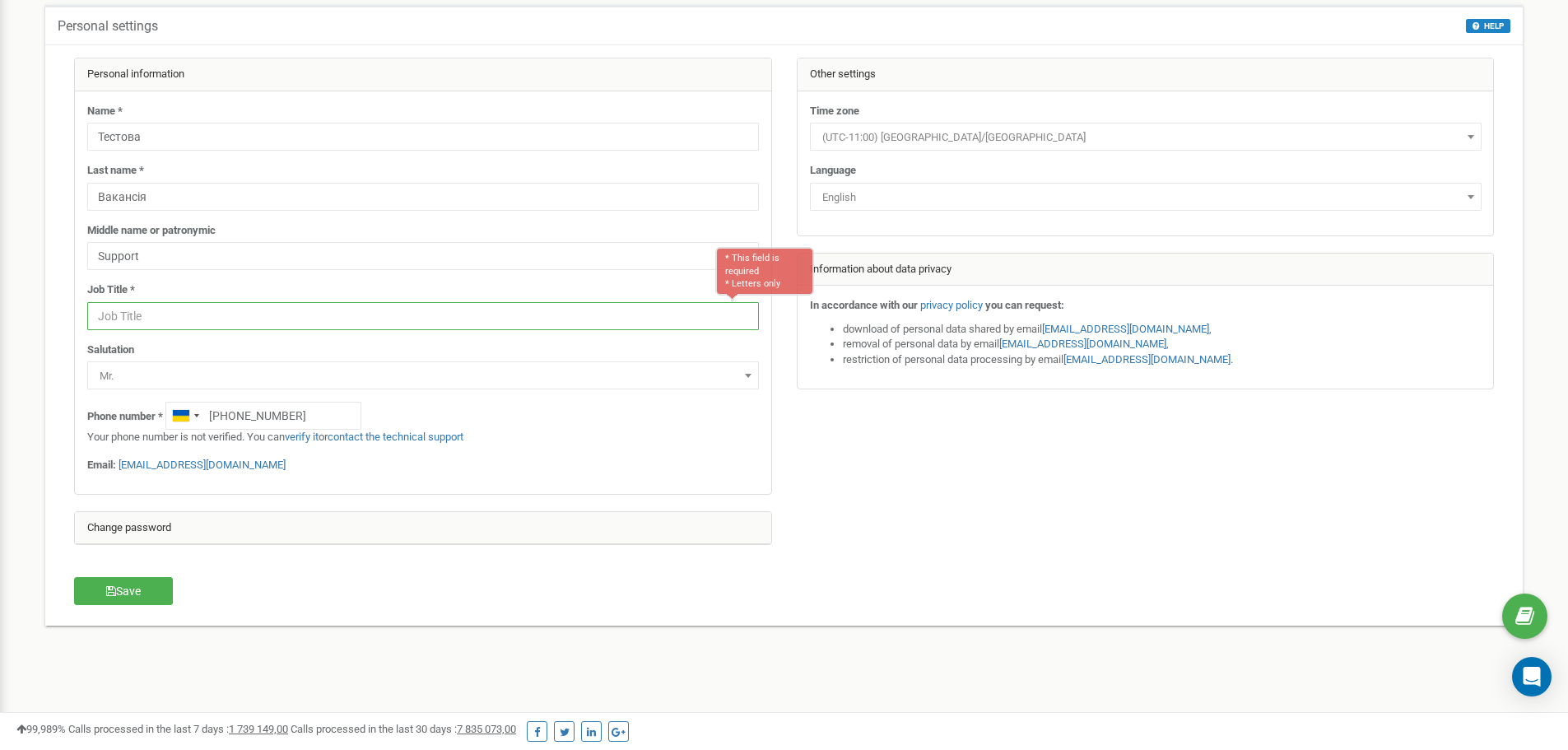
click at [389, 318] on input "text" at bounding box center [424, 316] width 672 height 28
type input "s"
click at [139, 595] on button "Save" at bounding box center [123, 591] width 98 height 28
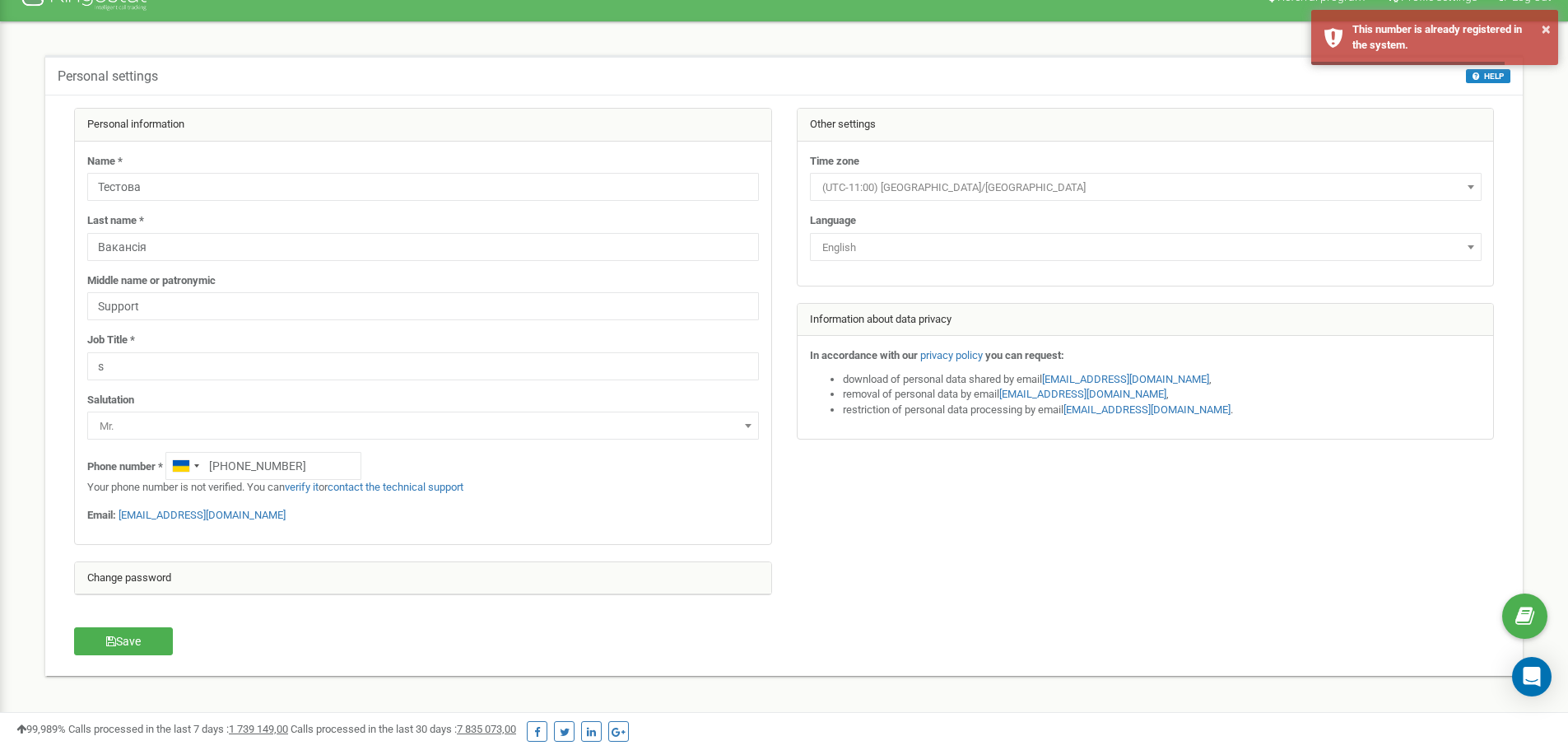
scroll to position [0, 0]
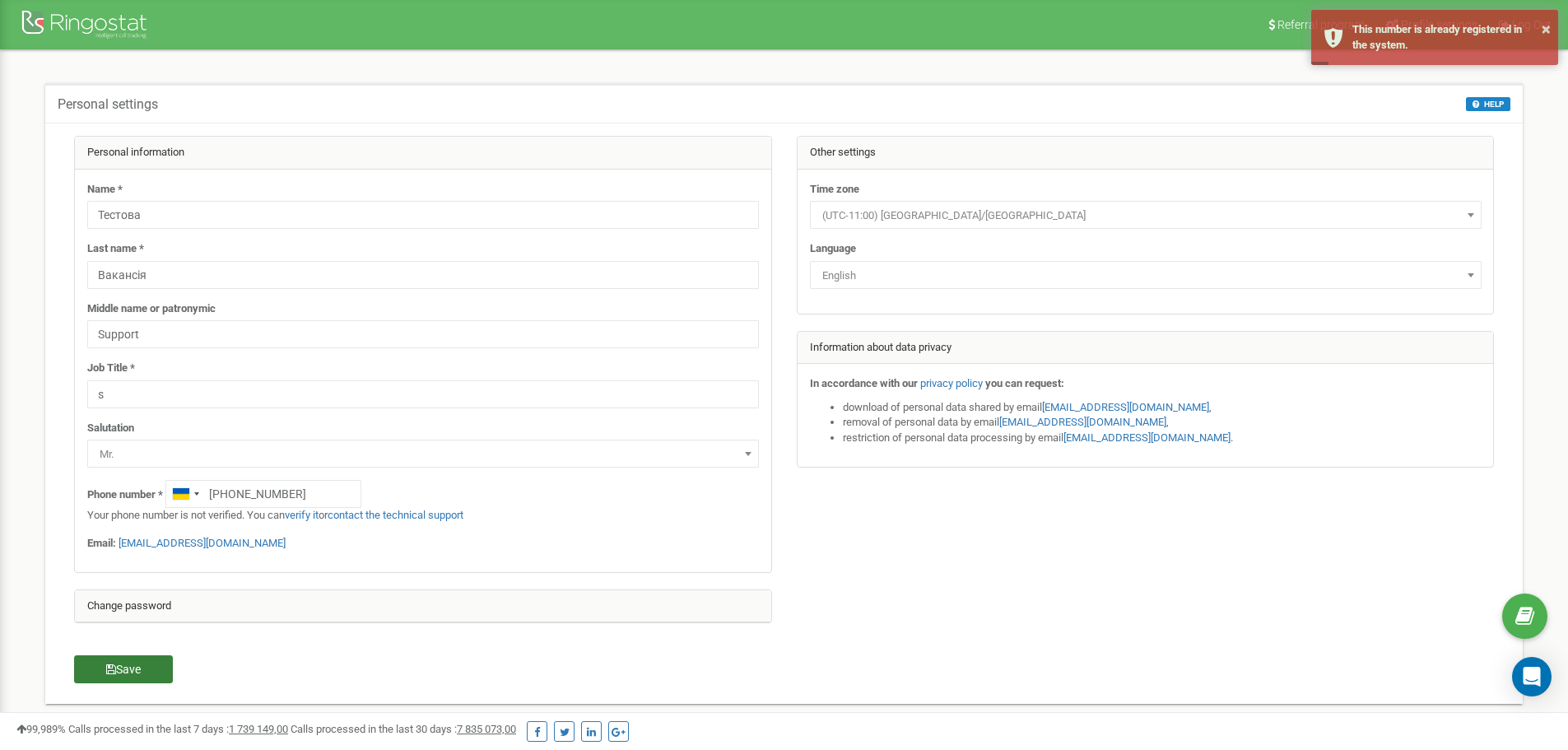
click at [145, 673] on button "Save" at bounding box center [123, 669] width 98 height 28
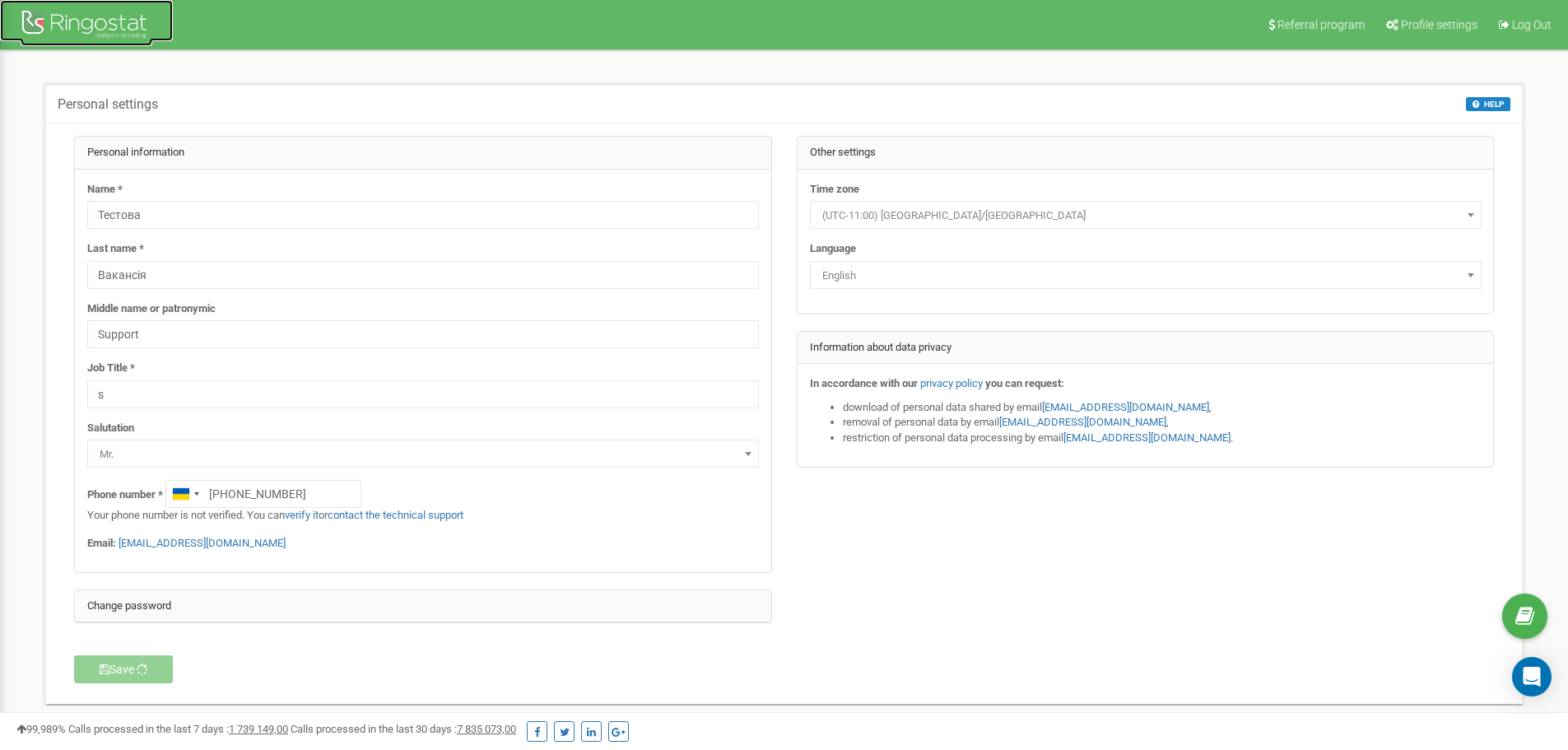
click at [93, 17] on div at bounding box center [87, 27] width 132 height 39
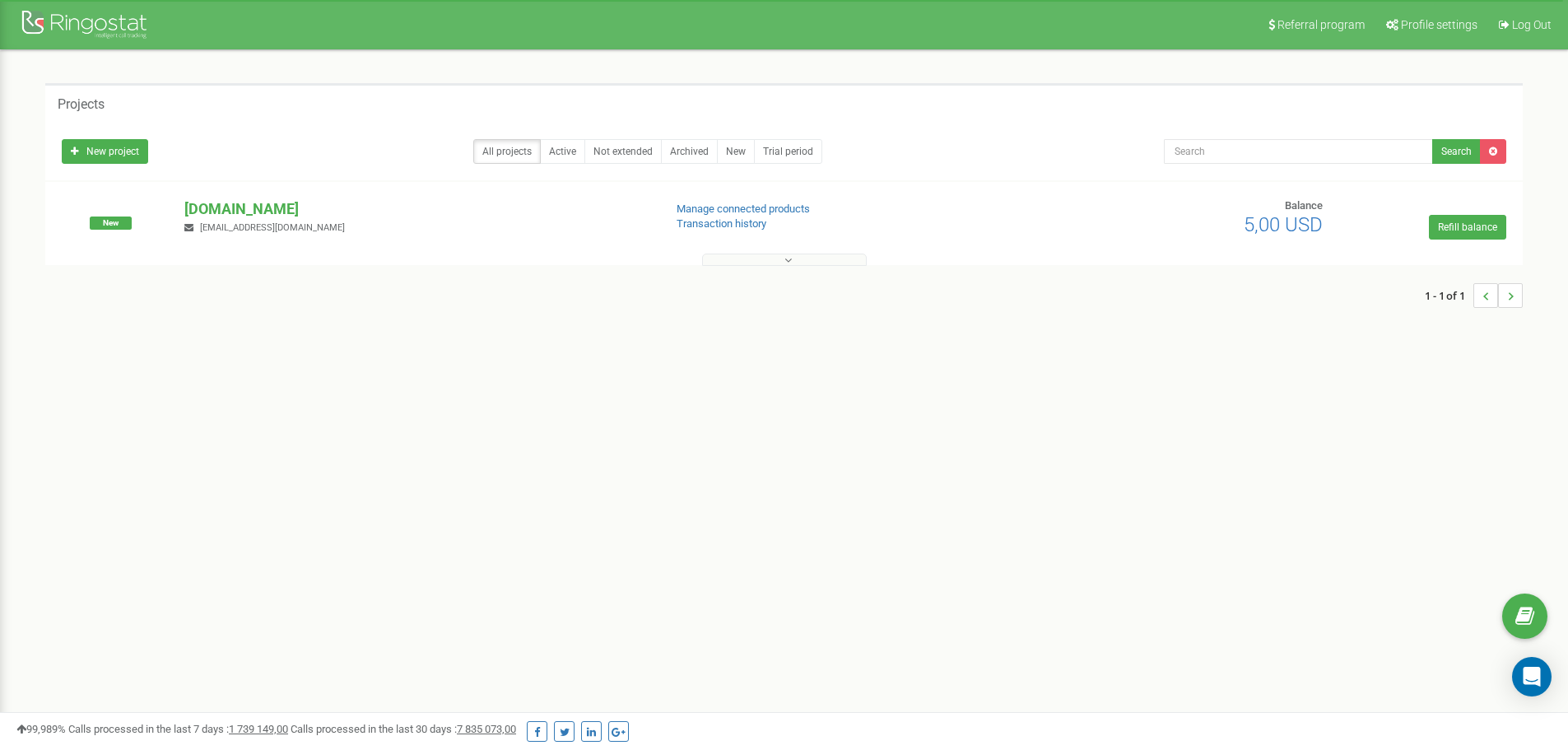
drag, startPoint x: 343, startPoint y: 328, endPoint x: 352, endPoint y: 325, distance: 9.5
click at [343, 328] on div "Projects New project All projects Active Not extended Archived New Trial period…" at bounding box center [784, 204] width 1543 height 307
click at [1521, 16] on link "Log Out" at bounding box center [1524, 25] width 72 height 49
